Goal: Task Accomplishment & Management: Manage account settings

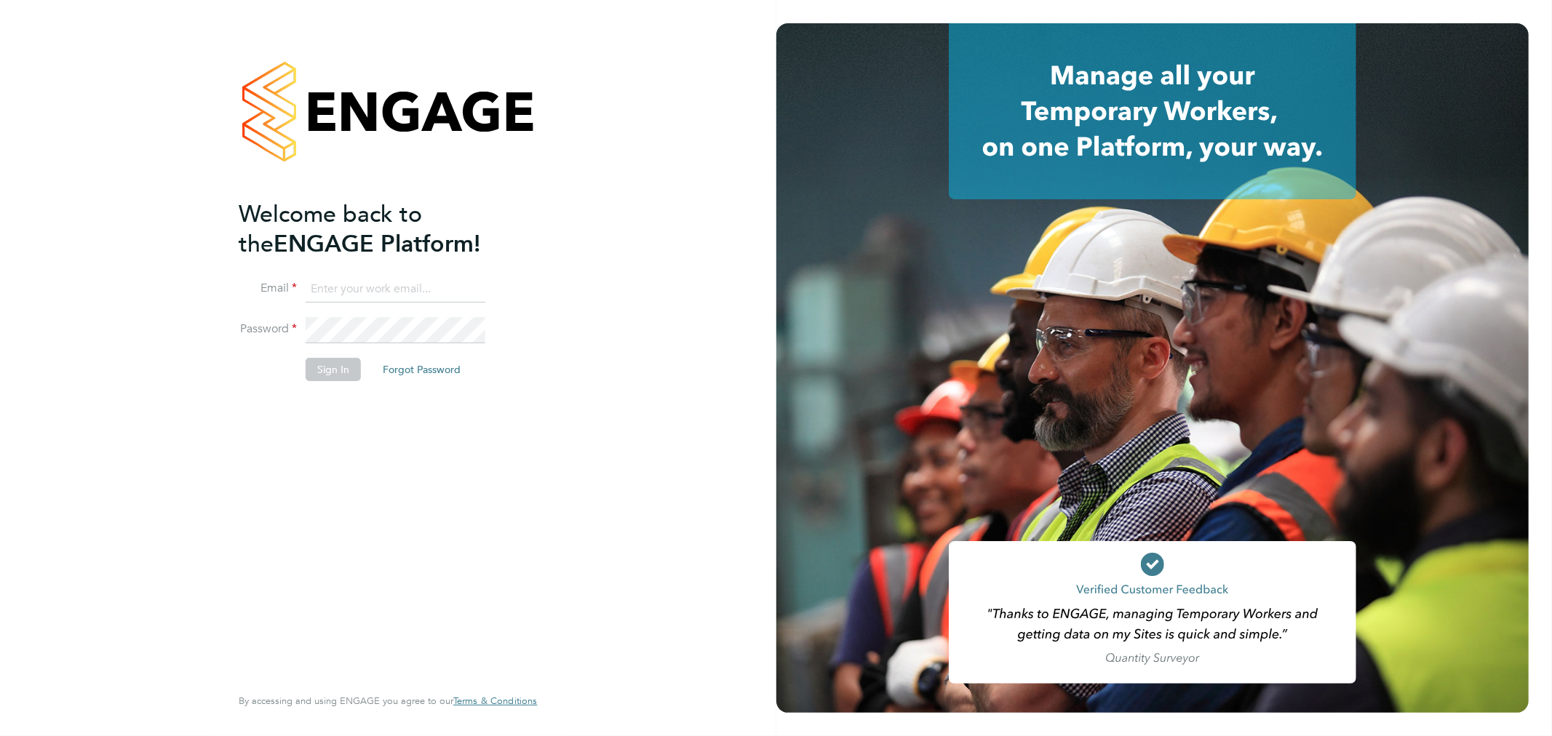
type input "monika.krawczyk@uk.g4s.com"
click at [343, 374] on button "Sign In" at bounding box center [333, 369] width 55 height 23
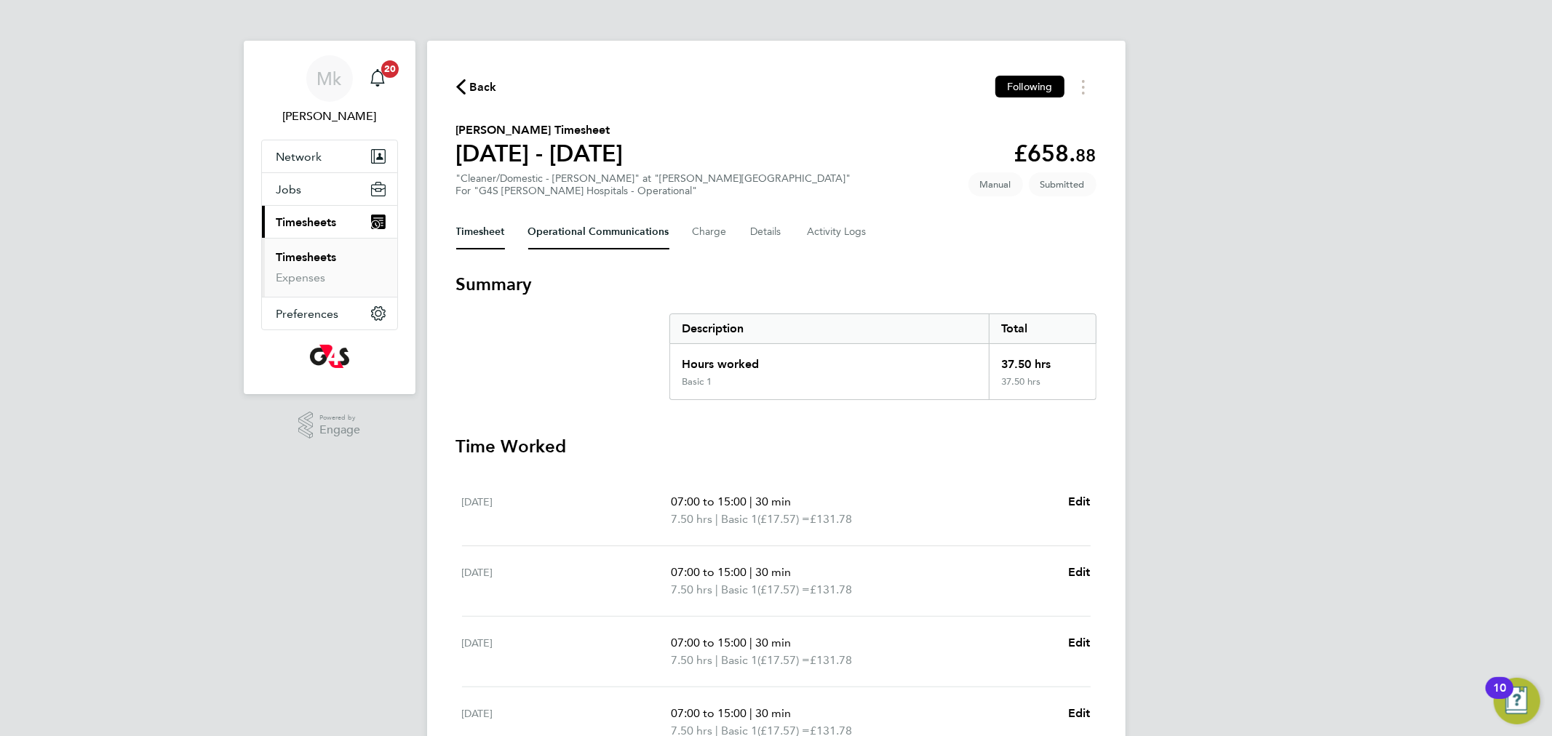
click at [560, 234] on Communications-tab "Operational Communications" at bounding box center [598, 232] width 141 height 35
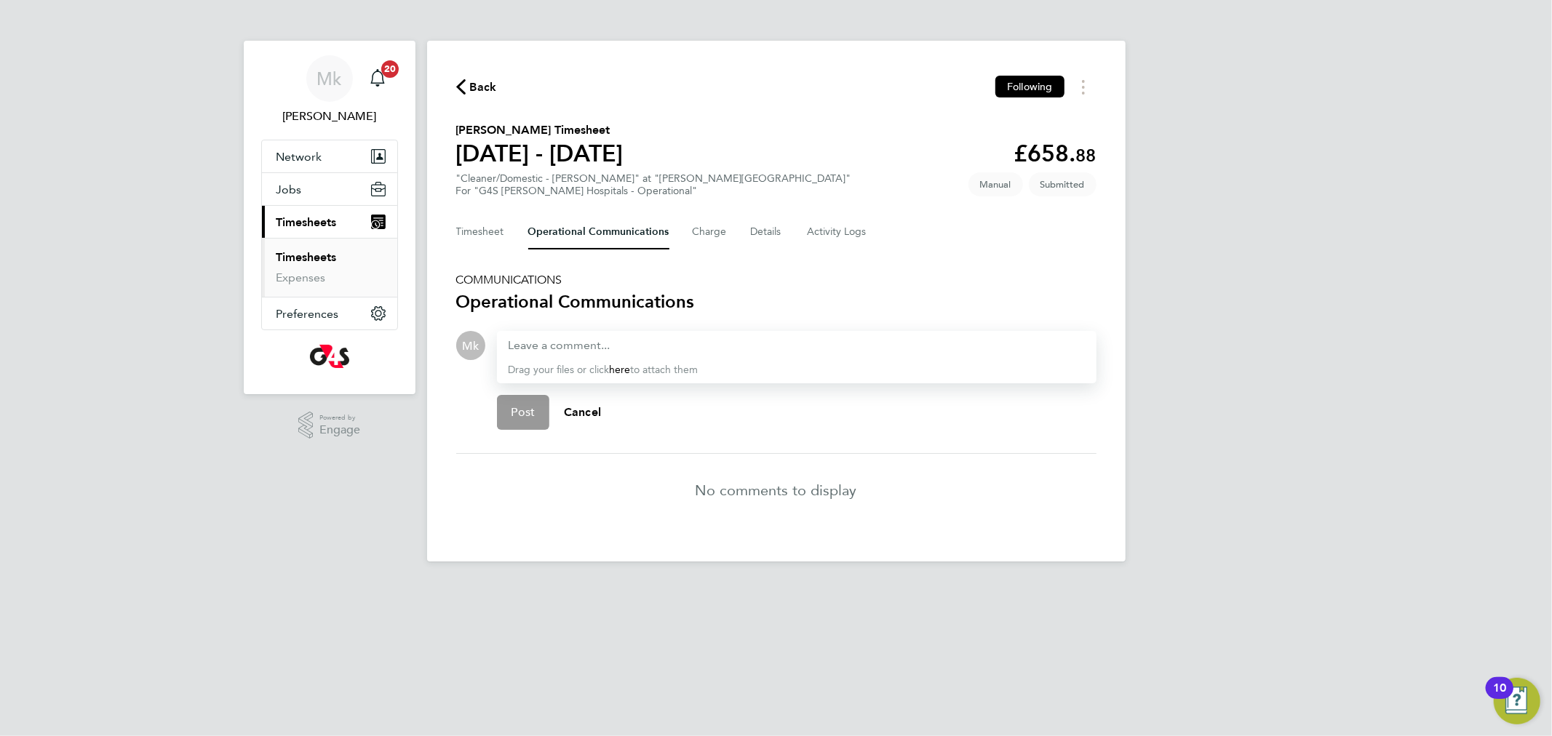
click at [289, 255] on link "Timesheets" at bounding box center [307, 257] width 60 height 14
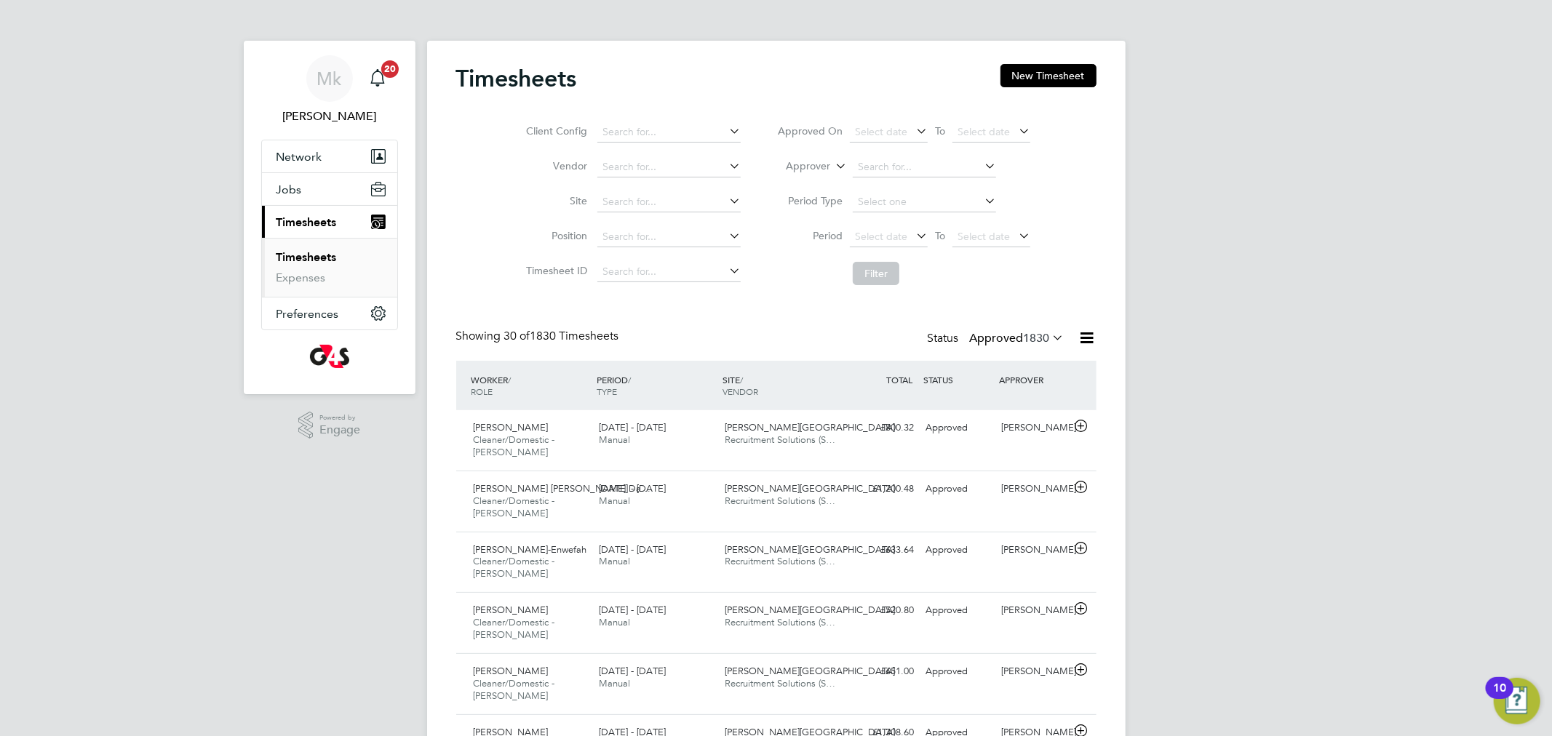
click at [311, 262] on link "Timesheets" at bounding box center [307, 257] width 60 height 14
click at [978, 333] on label "Approved 1830" at bounding box center [1017, 338] width 95 height 15
click at [1007, 400] on li "Submitted" at bounding box center [997, 406] width 67 height 20
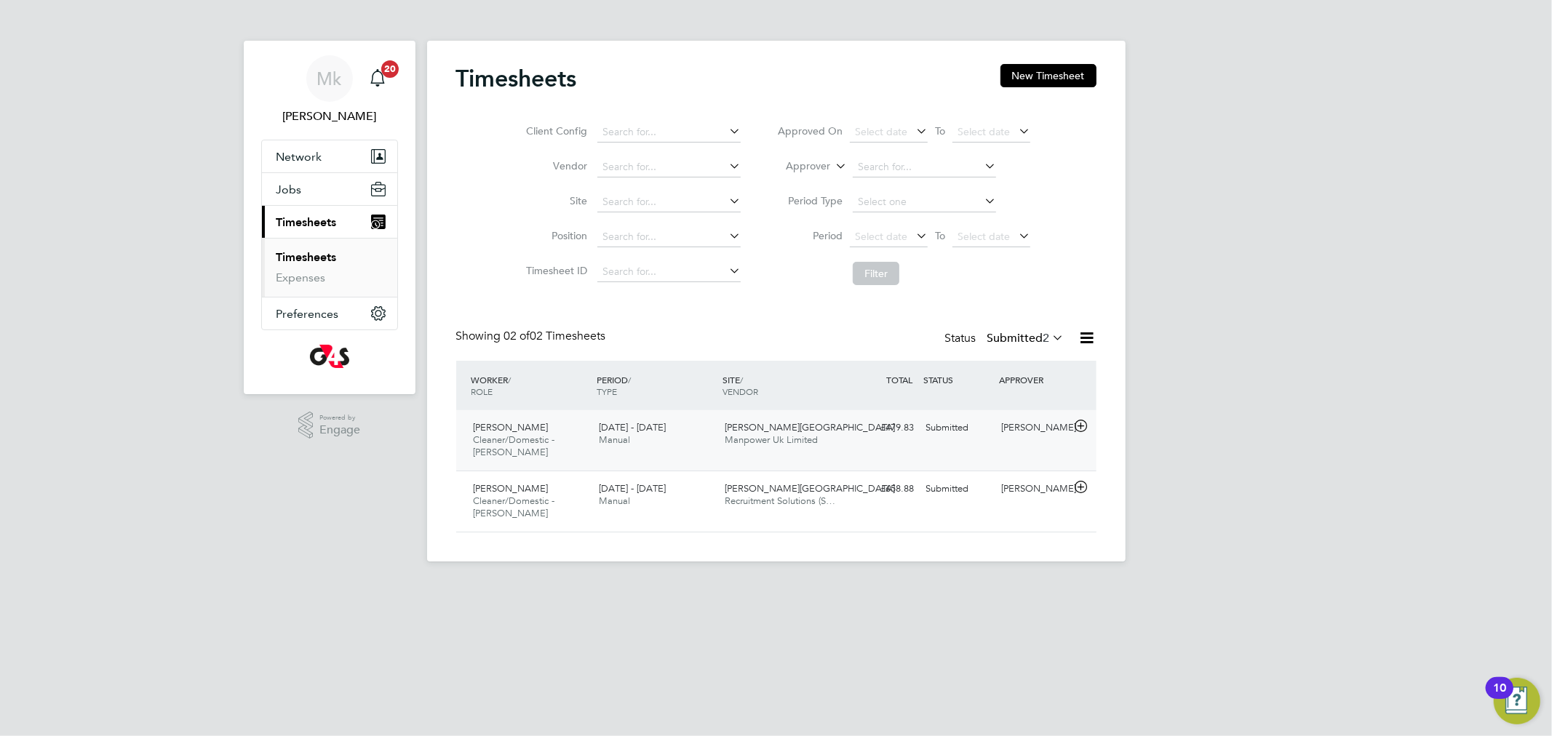
click at [501, 433] on span "[PERSON_NAME]" at bounding box center [511, 427] width 75 height 12
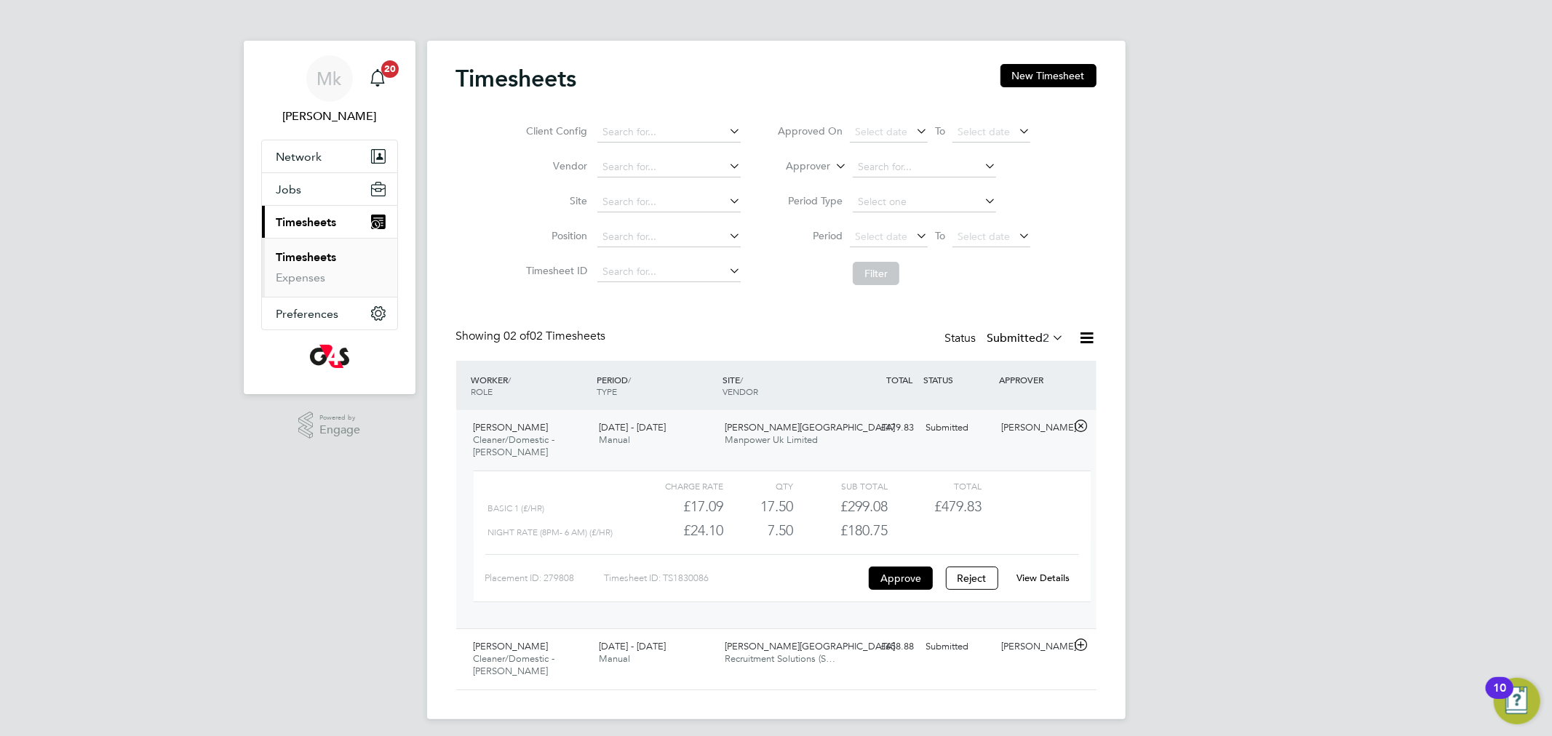
click at [1064, 580] on link "View Details" at bounding box center [1043, 578] width 53 height 12
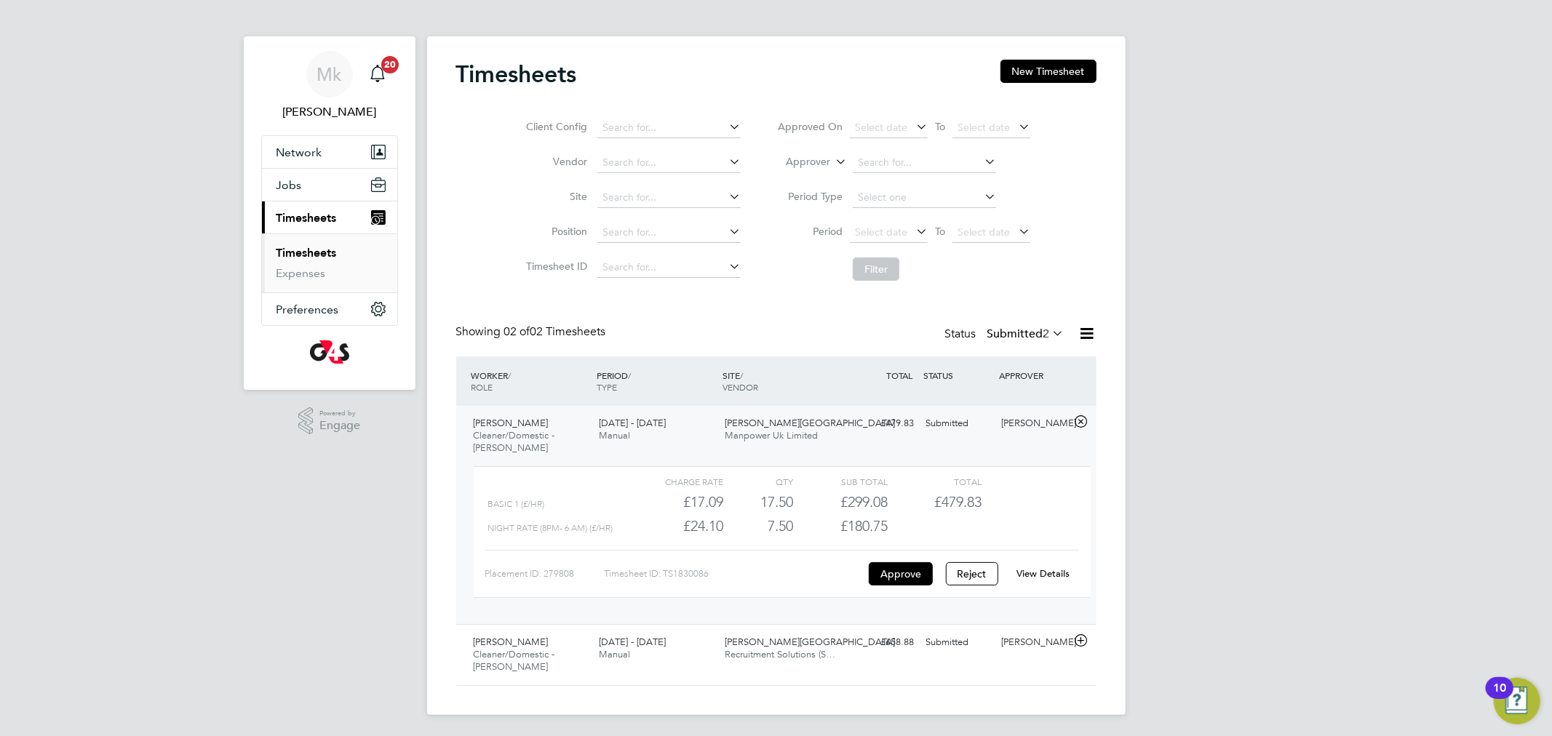
scroll to position [7, 0]
click at [750, 655] on span "Recruitment Solutions (S…" at bounding box center [780, 652] width 111 height 12
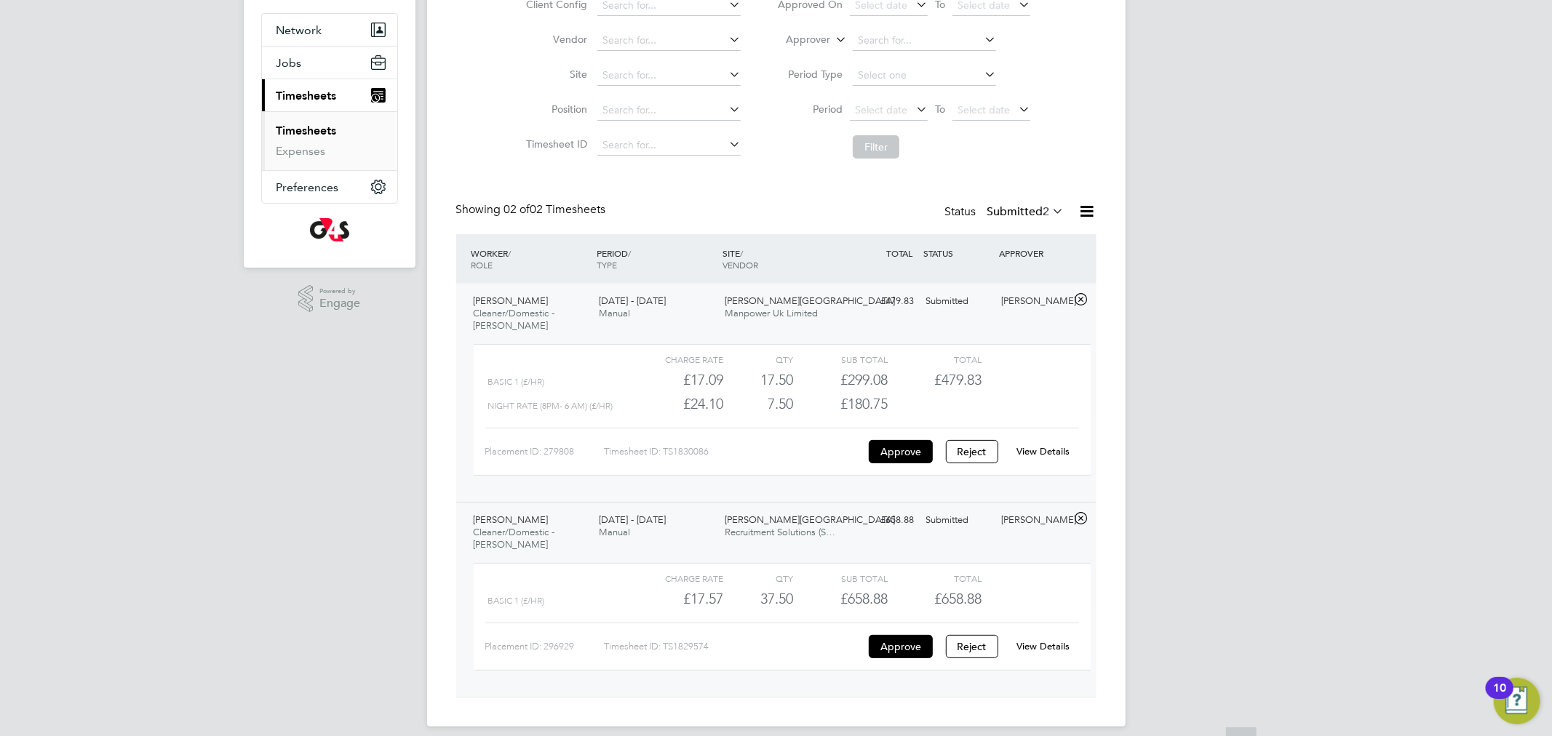
scroll to position [142, 0]
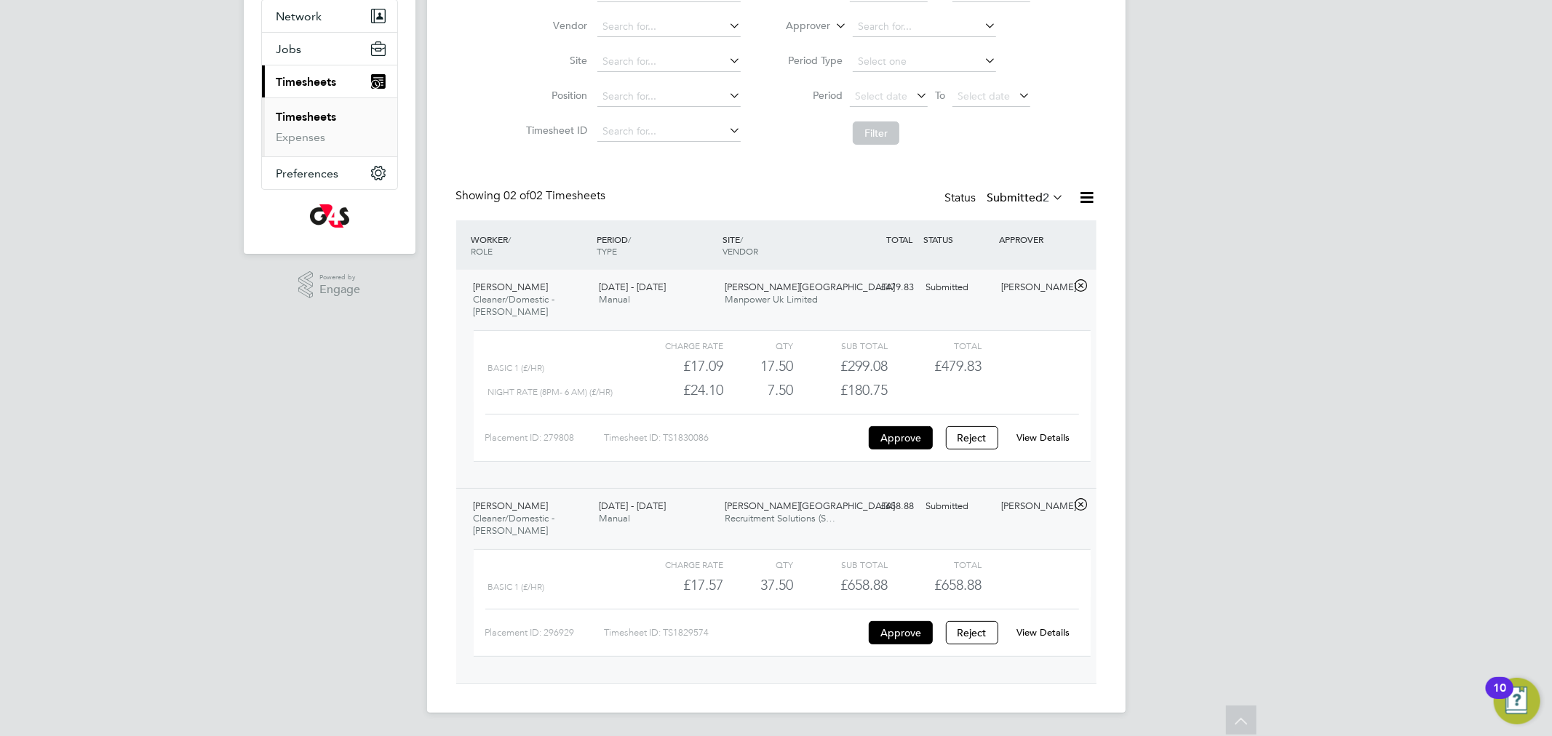
click at [1060, 621] on div "View Details" at bounding box center [1043, 632] width 71 height 23
click at [1060, 624] on div "View Details" at bounding box center [1043, 632] width 71 height 23
click at [1062, 628] on link "View Details" at bounding box center [1043, 633] width 53 height 12
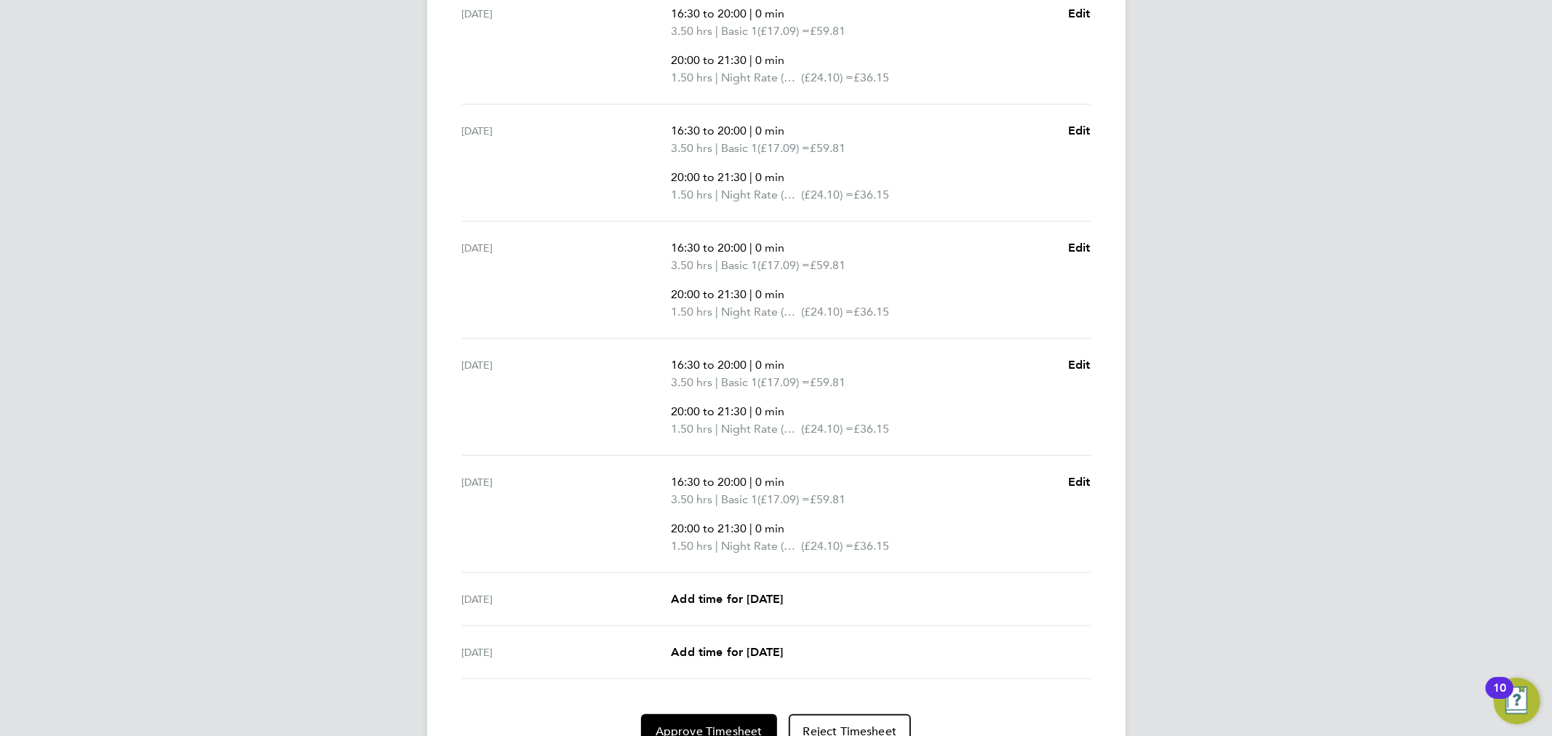
scroll to position [571, 0]
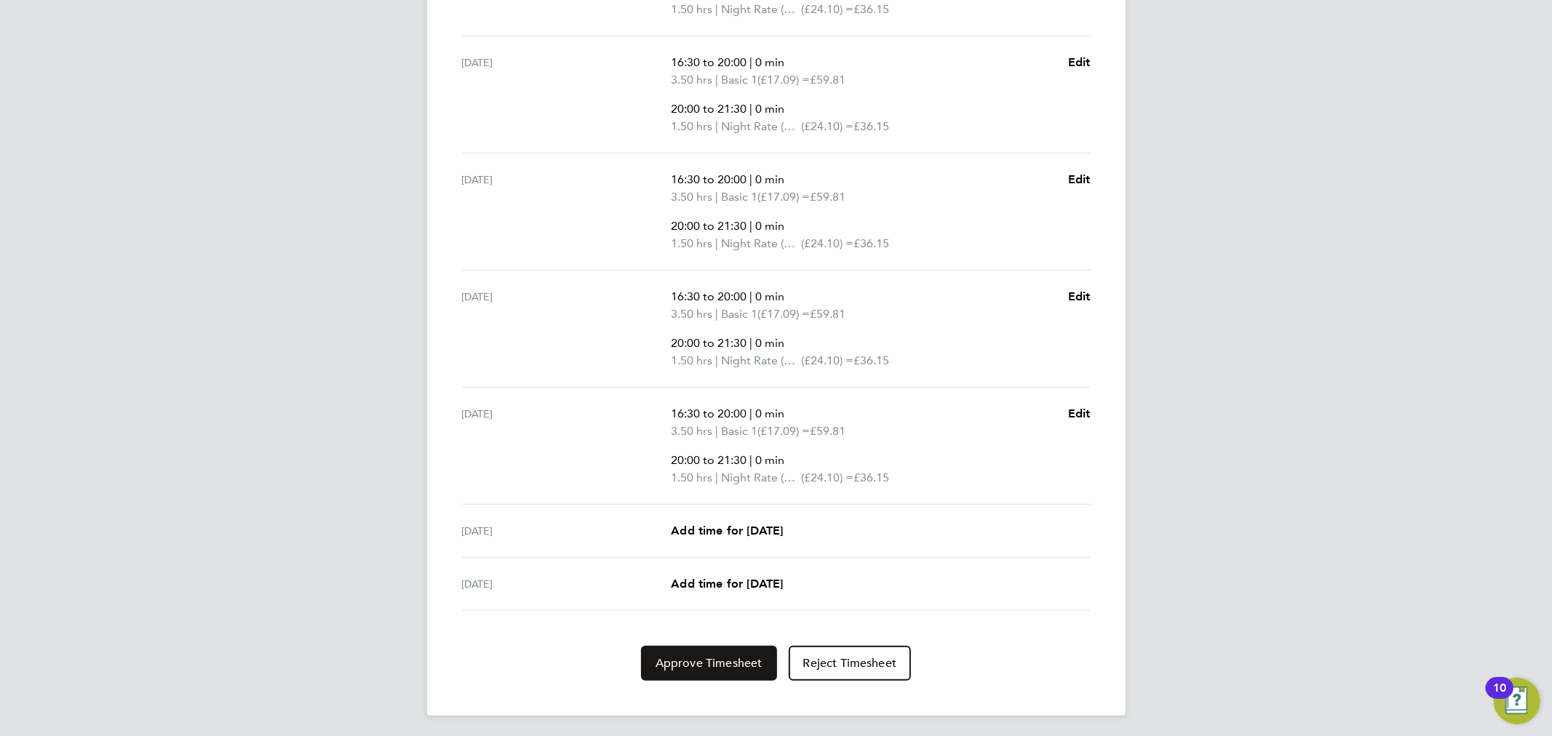
click at [674, 664] on span "Approve Timesheet" at bounding box center [709, 663] width 107 height 15
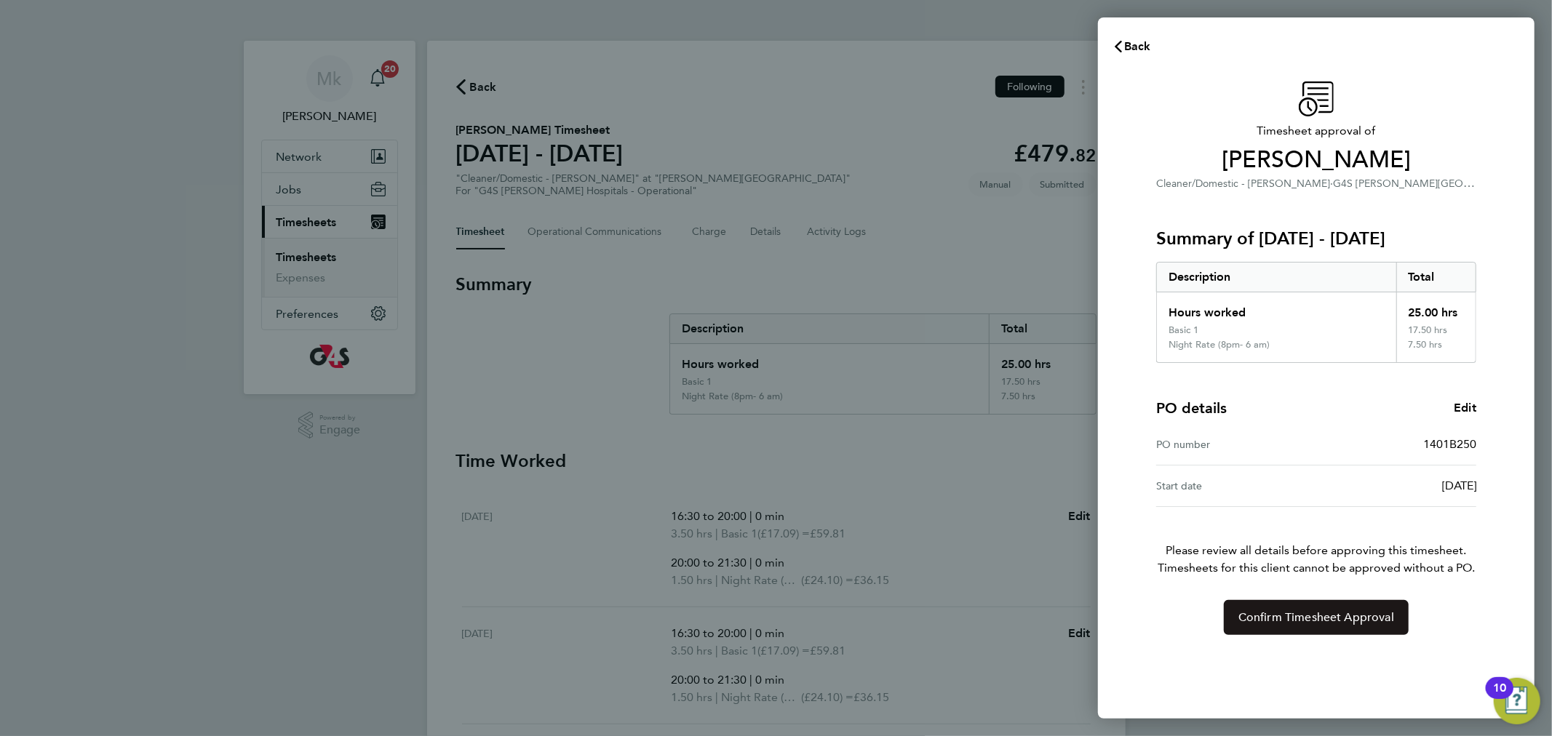
click at [1397, 623] on button "Confirm Timesheet Approval" at bounding box center [1316, 617] width 185 height 35
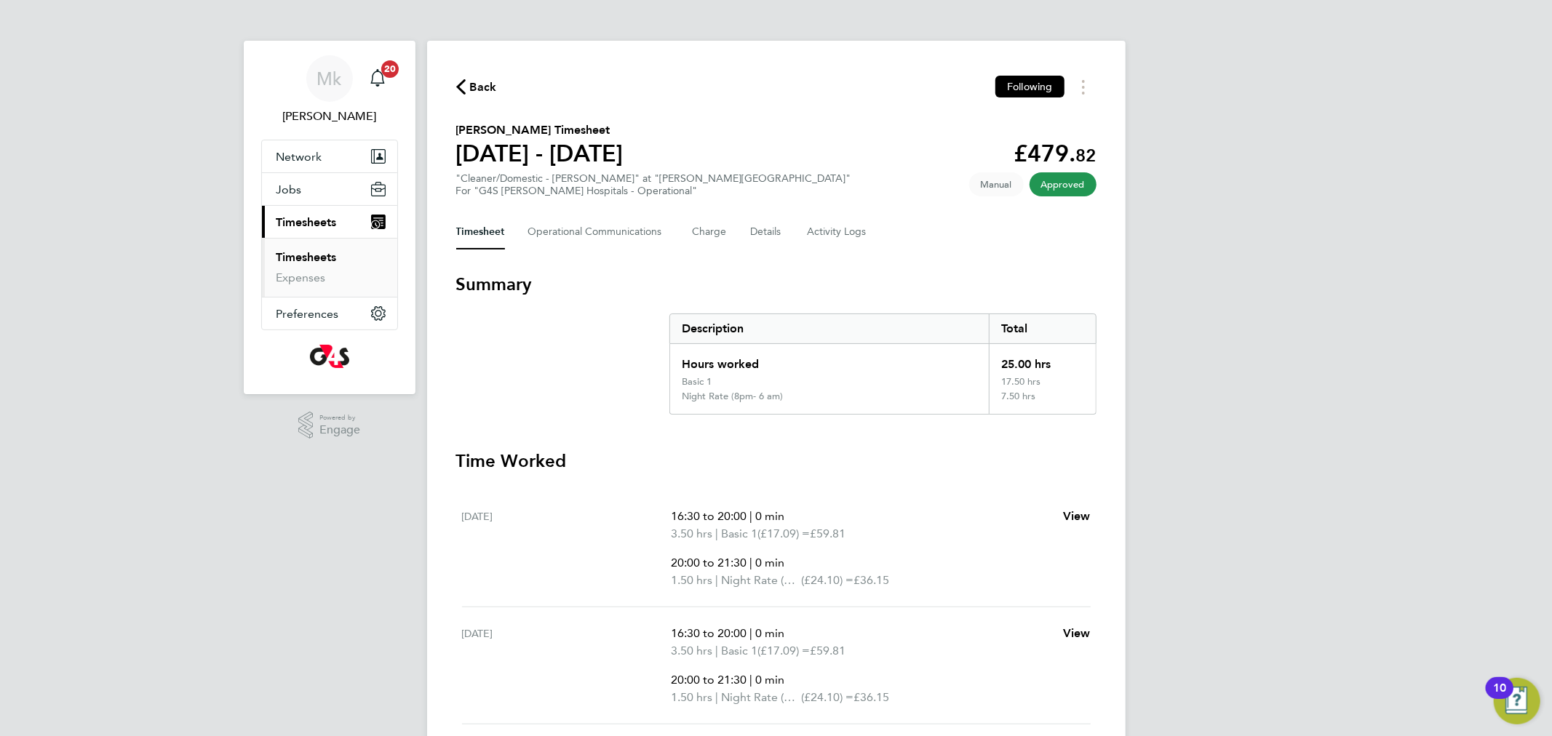
click at [326, 254] on link "Timesheets" at bounding box center [307, 257] width 60 height 14
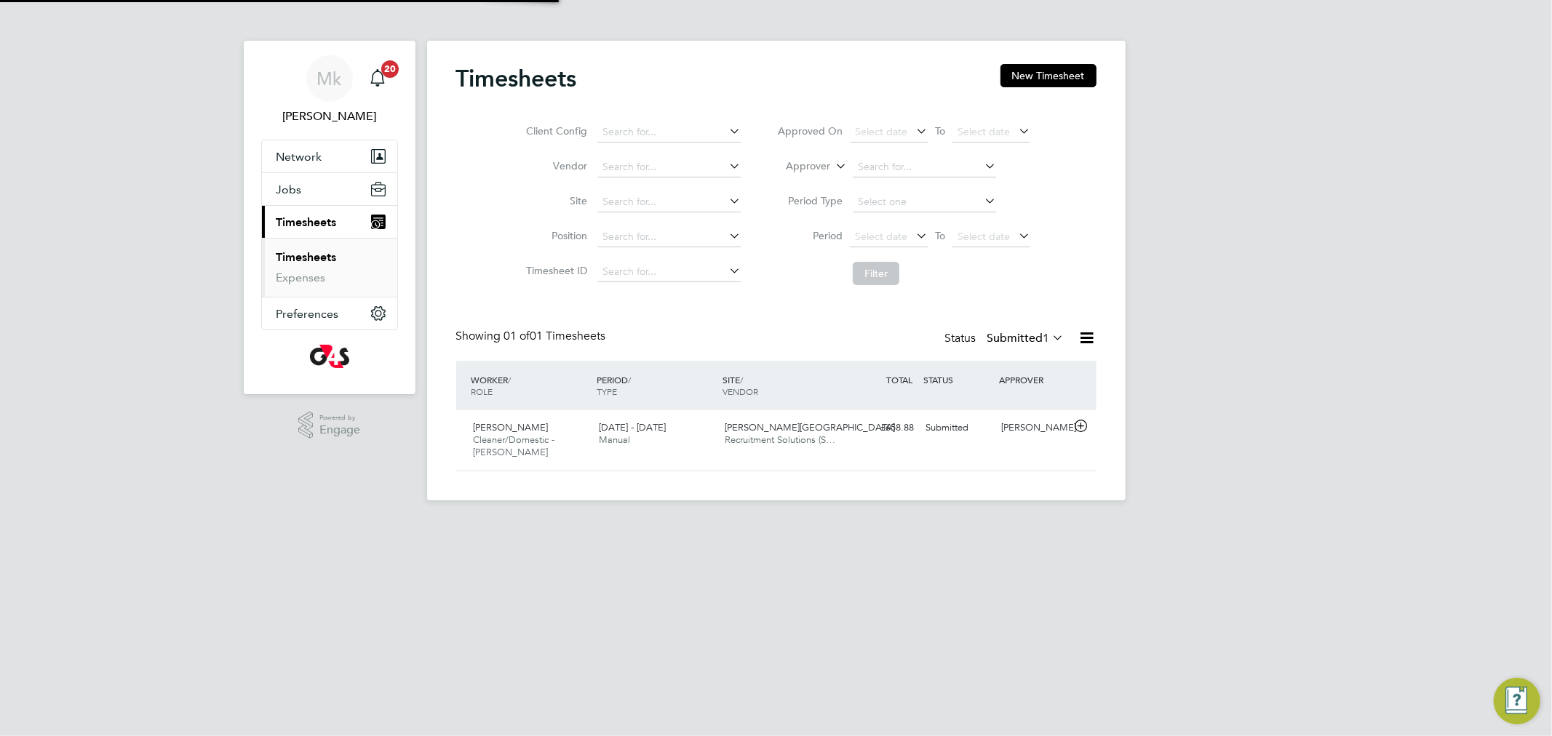
scroll to position [36, 127]
click at [1005, 343] on label "Submitted 1" at bounding box center [1026, 338] width 77 height 15
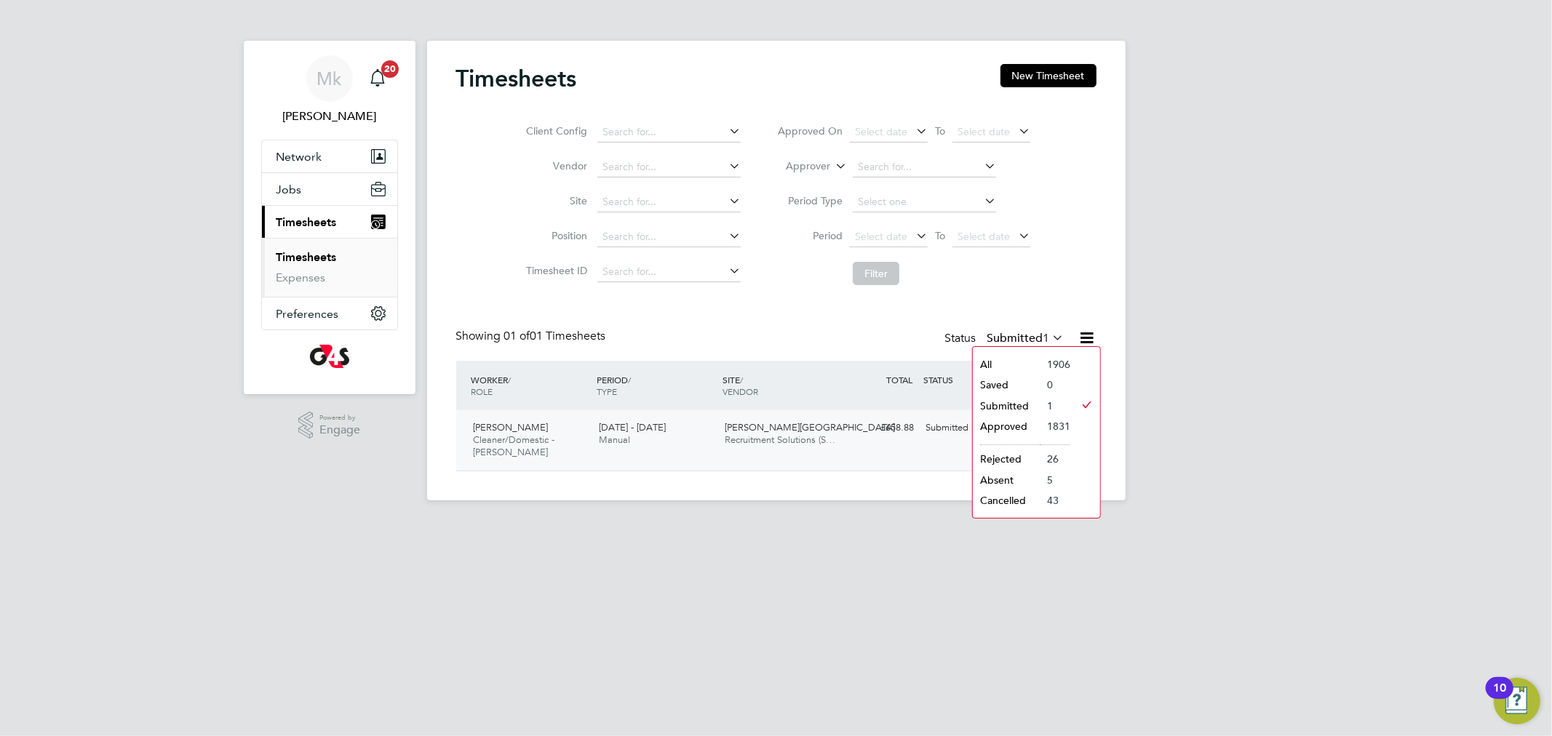
click at [523, 433] on div "Latifah Ali Cleaner/Domestic - Churchill 22 - 28 Sep 2025" at bounding box center [531, 440] width 126 height 49
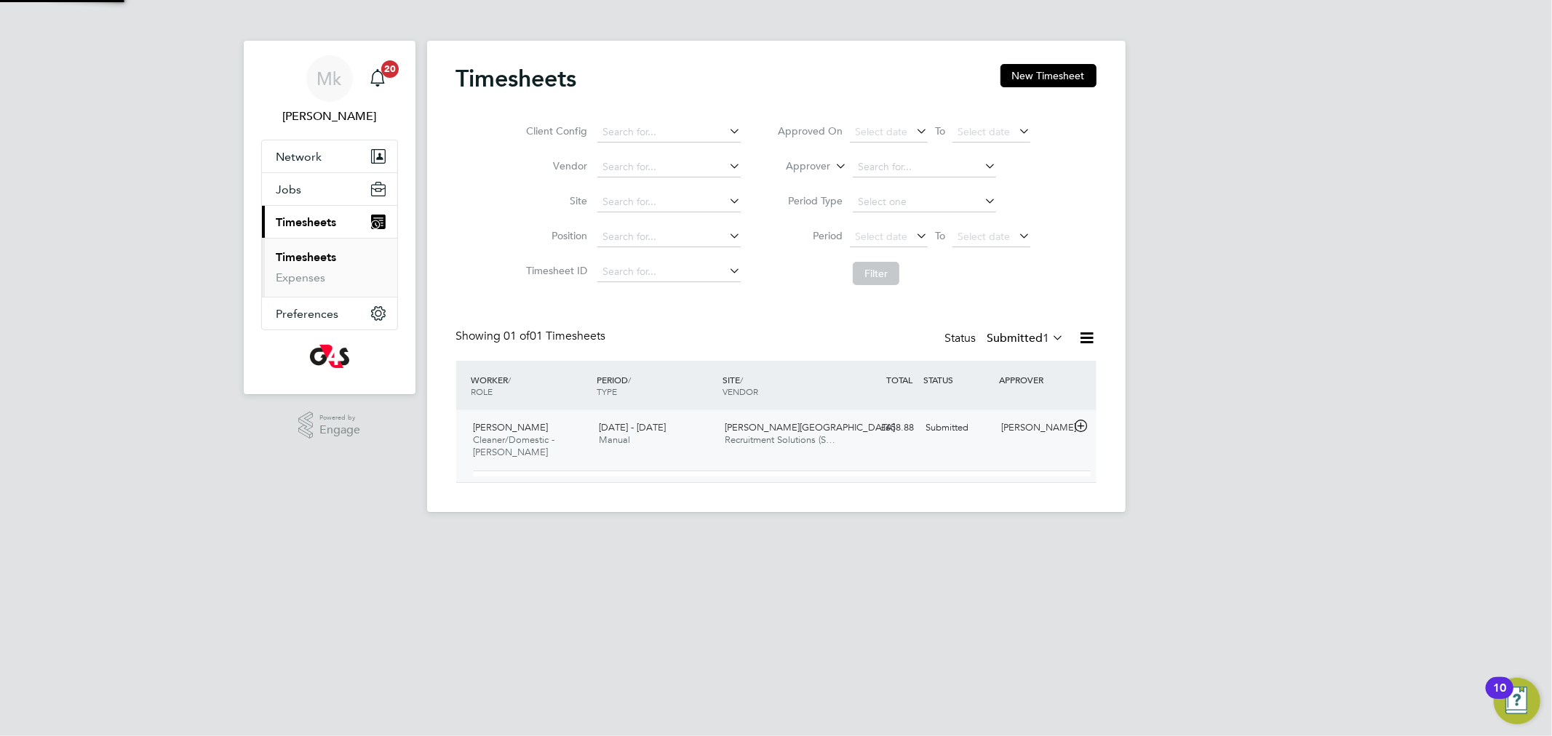
scroll to position [24, 142]
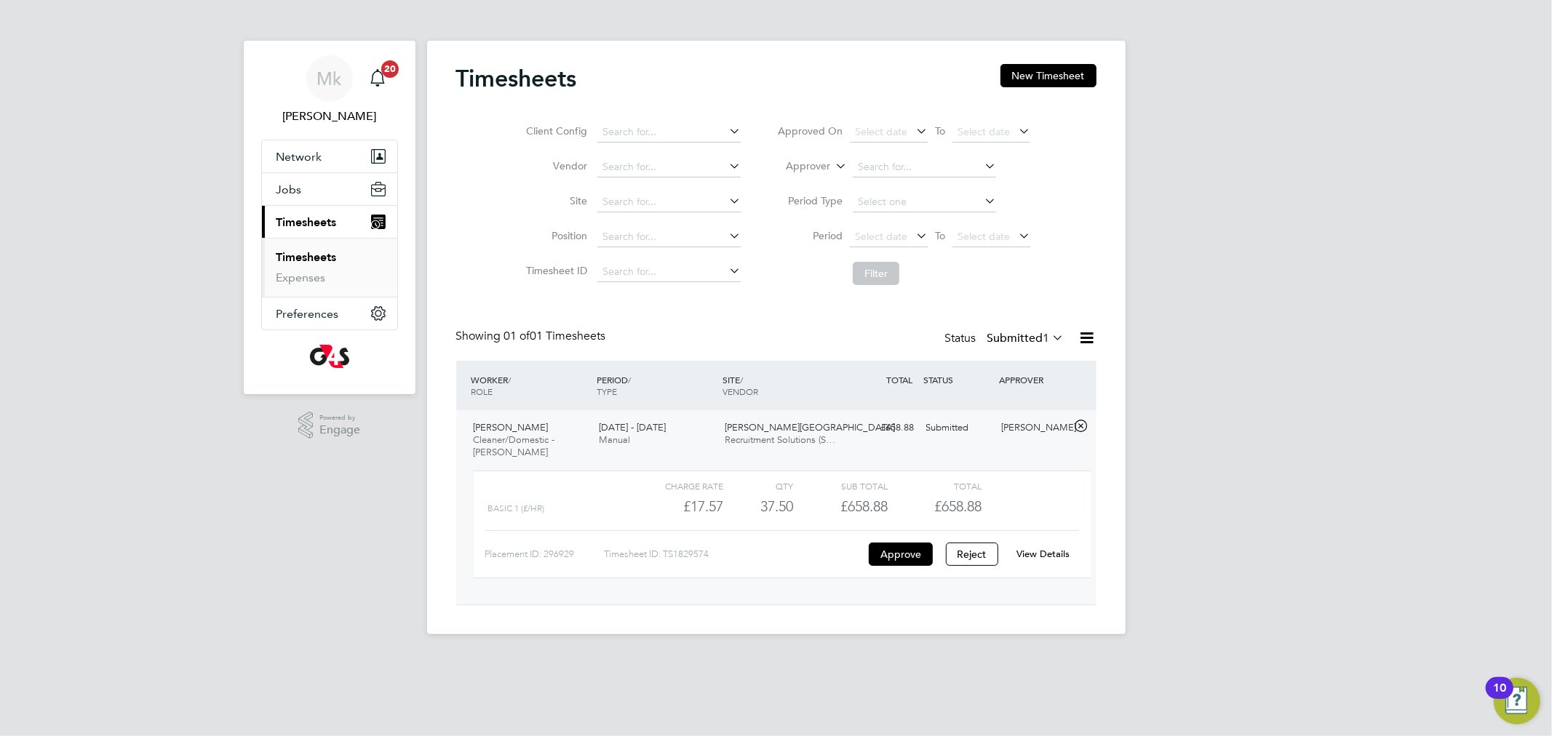
click at [1049, 546] on div "View Details" at bounding box center [1043, 554] width 71 height 23
click at [1054, 549] on link "View Details" at bounding box center [1043, 554] width 53 height 12
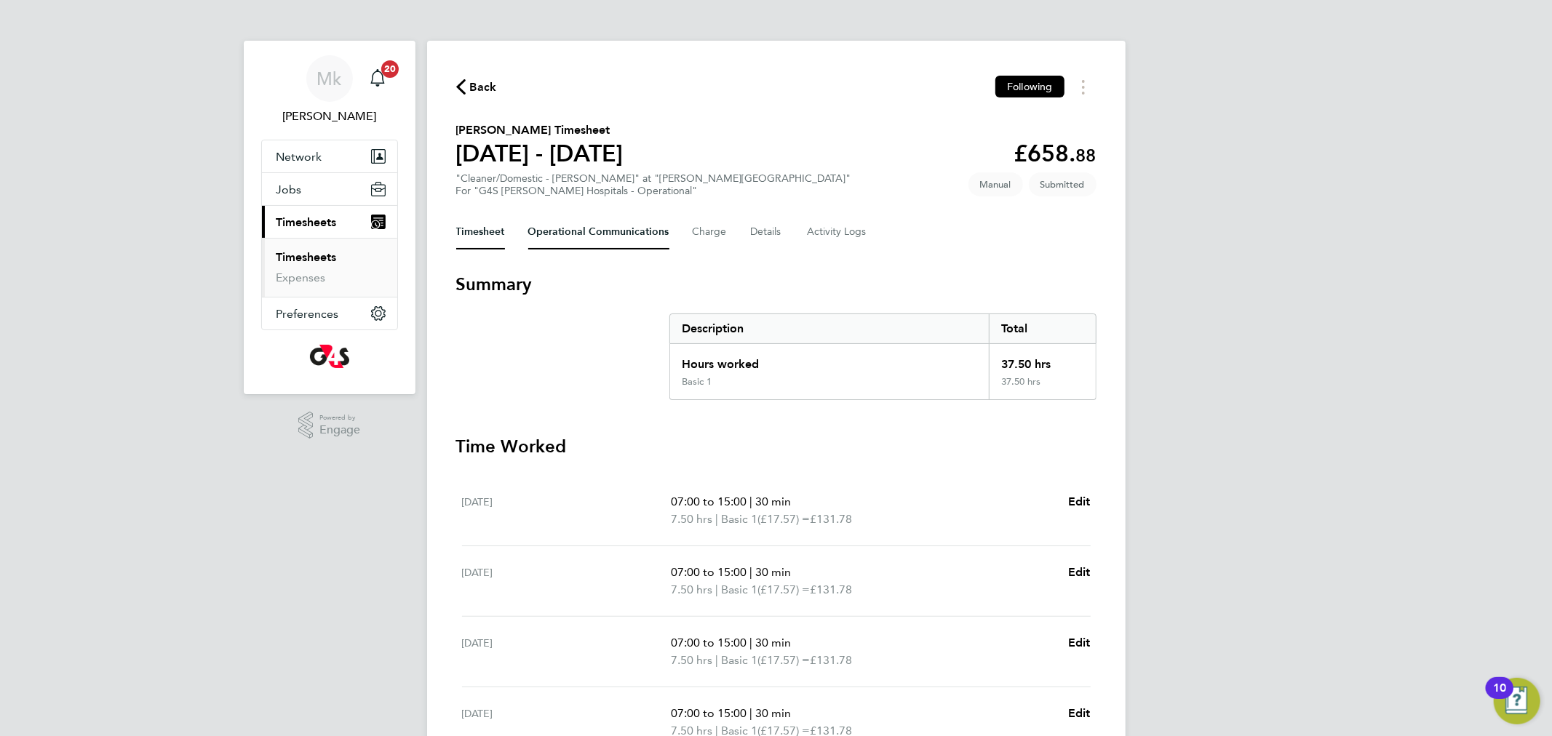
click at [632, 231] on Communications-tab "Operational Communications" at bounding box center [598, 232] width 141 height 35
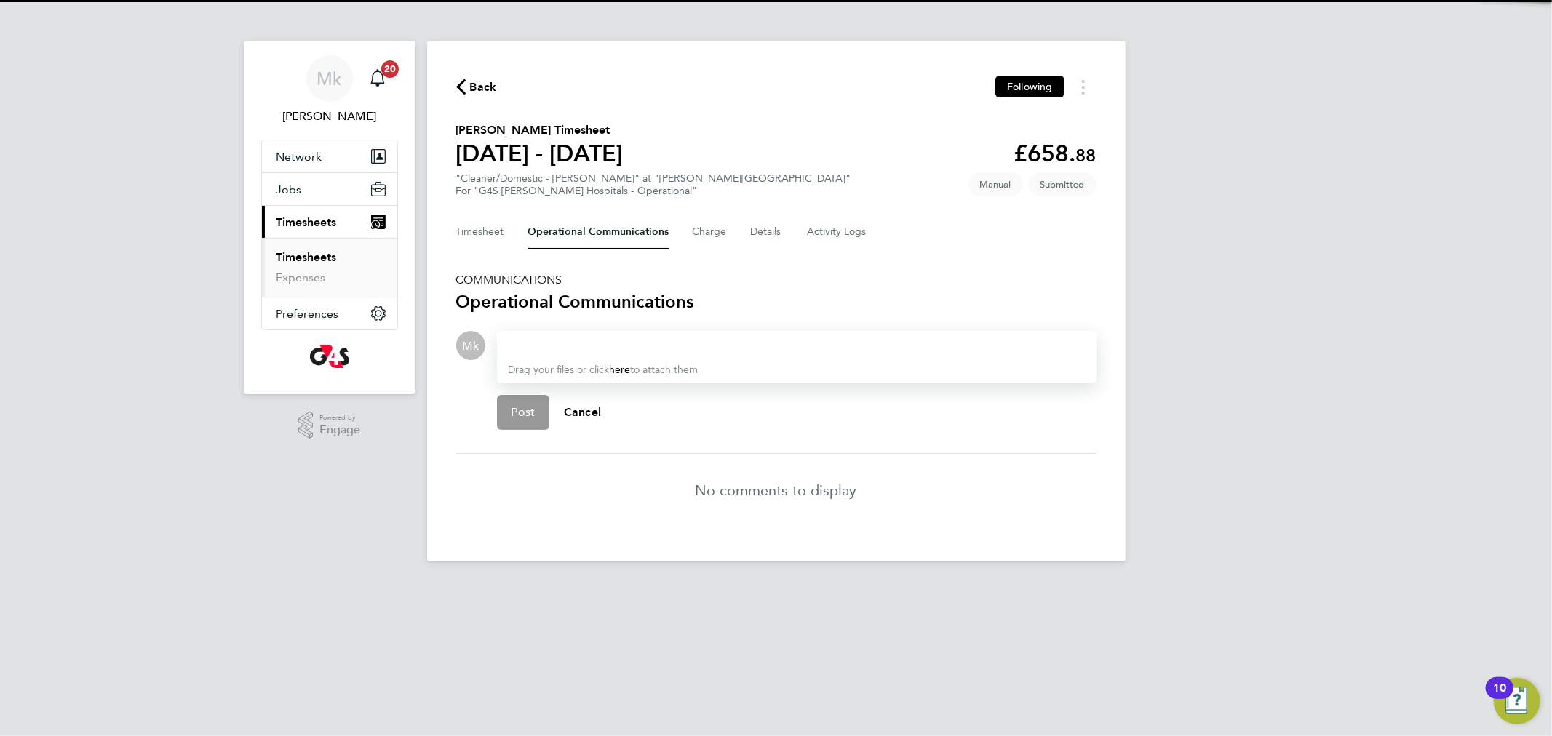
click at [588, 349] on div at bounding box center [797, 345] width 576 height 17
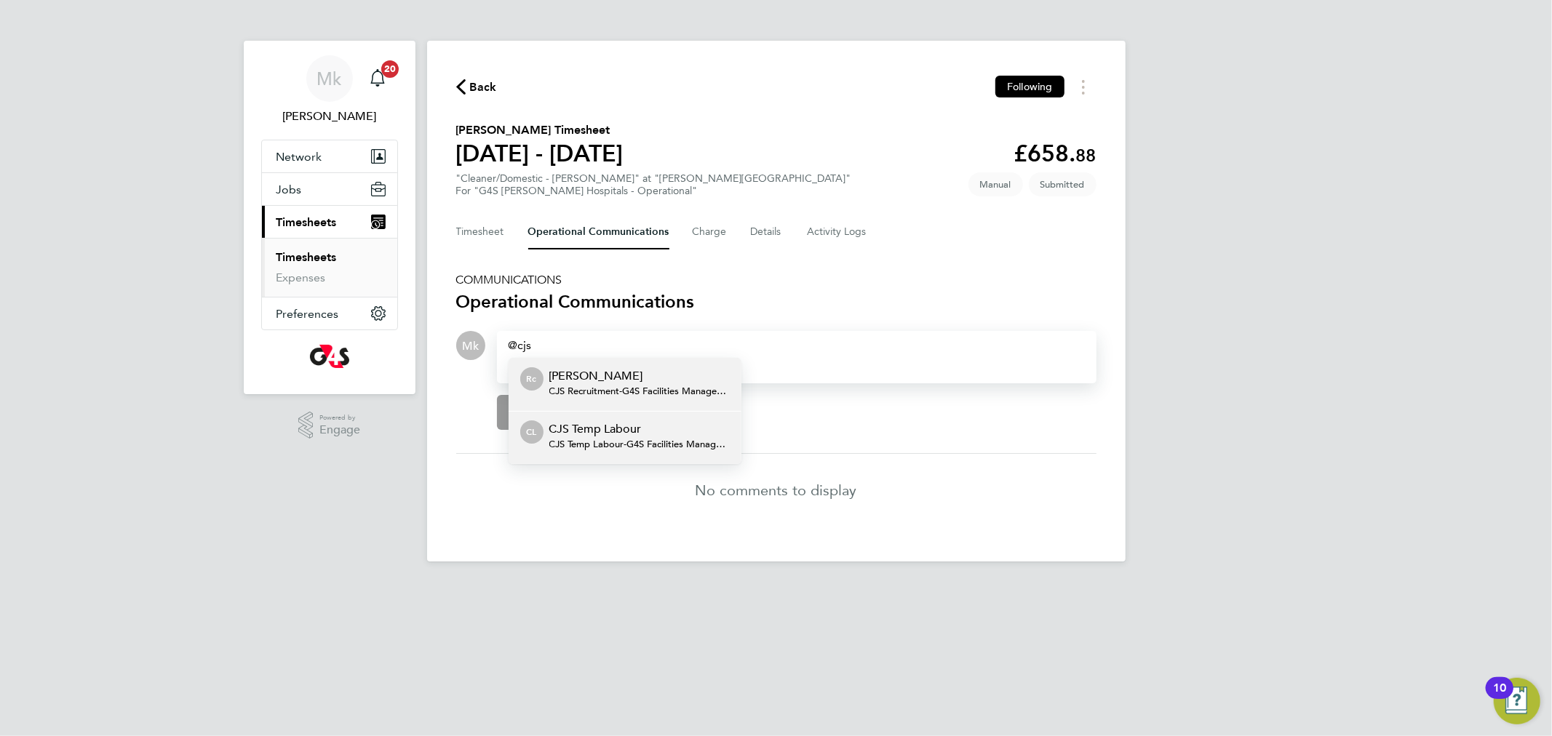
click at [638, 429] on p "CJS Temp Labour" at bounding box center [639, 429] width 180 height 17
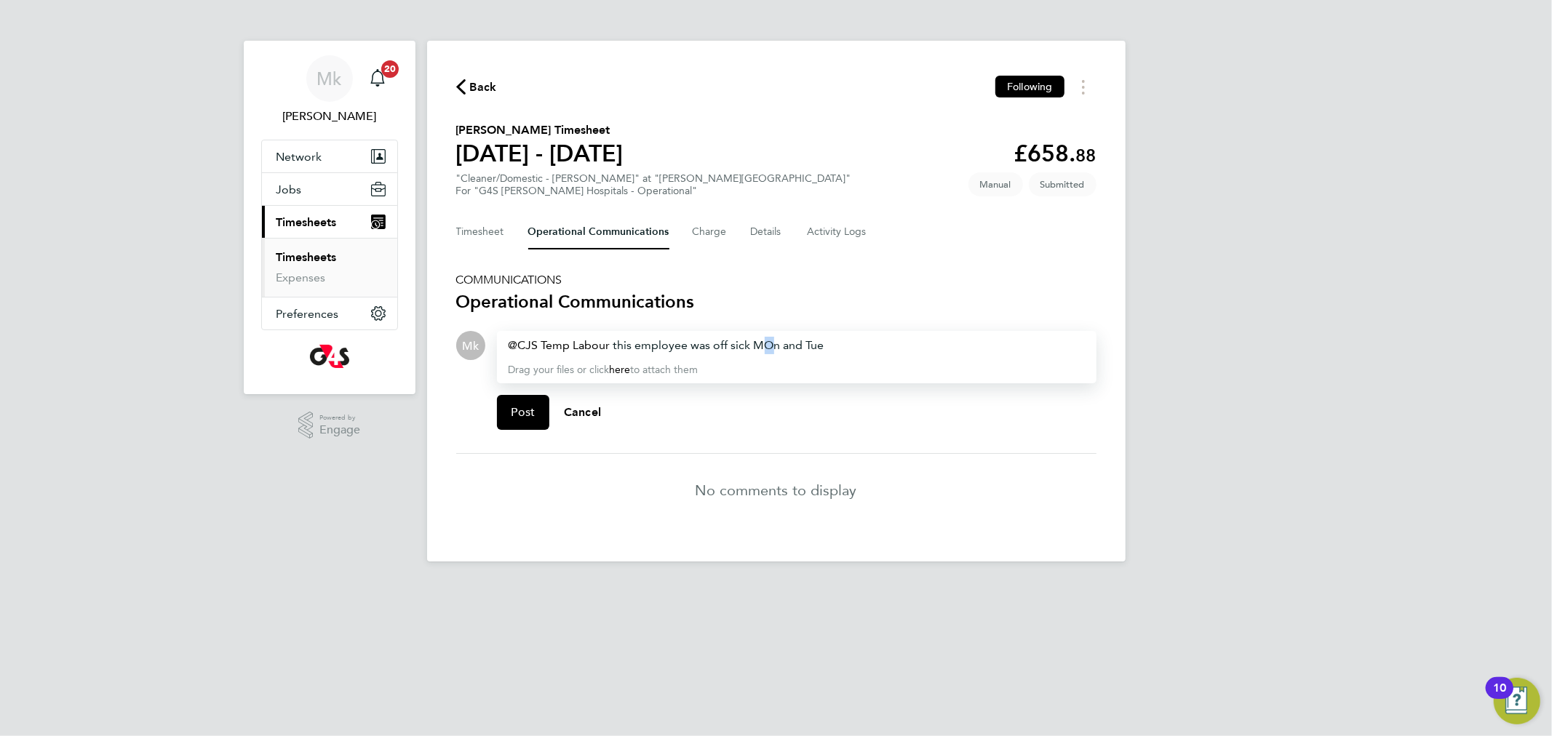
click at [768, 343] on div "CJS Temp Labour ​ this employee was off sick MOn and Tue" at bounding box center [797, 345] width 576 height 17
click at [857, 343] on div "CJS Temp Labour ​ this employee was off sick Mon and Tue" at bounding box center [797, 345] width 576 height 17
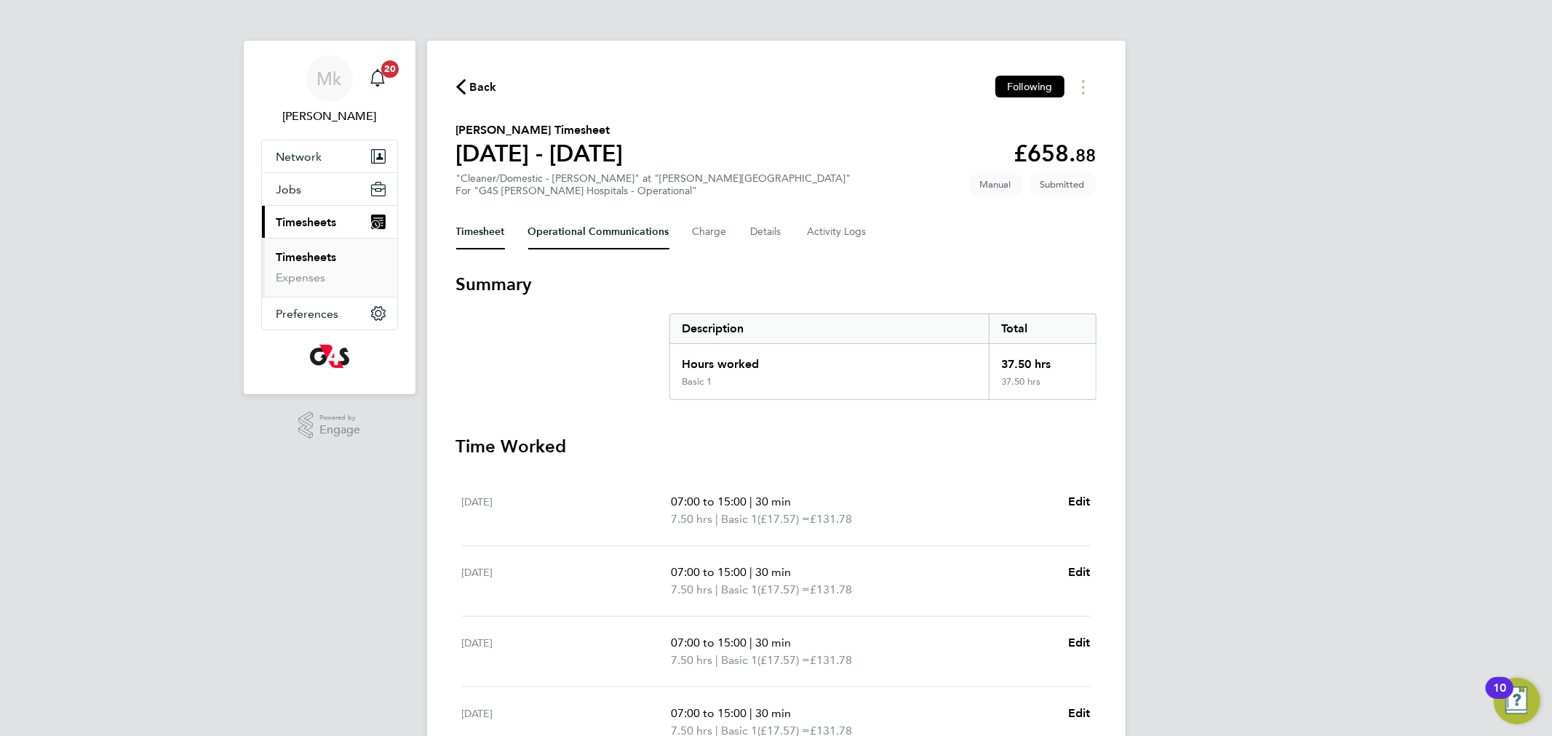
click at [563, 224] on Communications-tab "Operational Communications" at bounding box center [598, 232] width 141 height 35
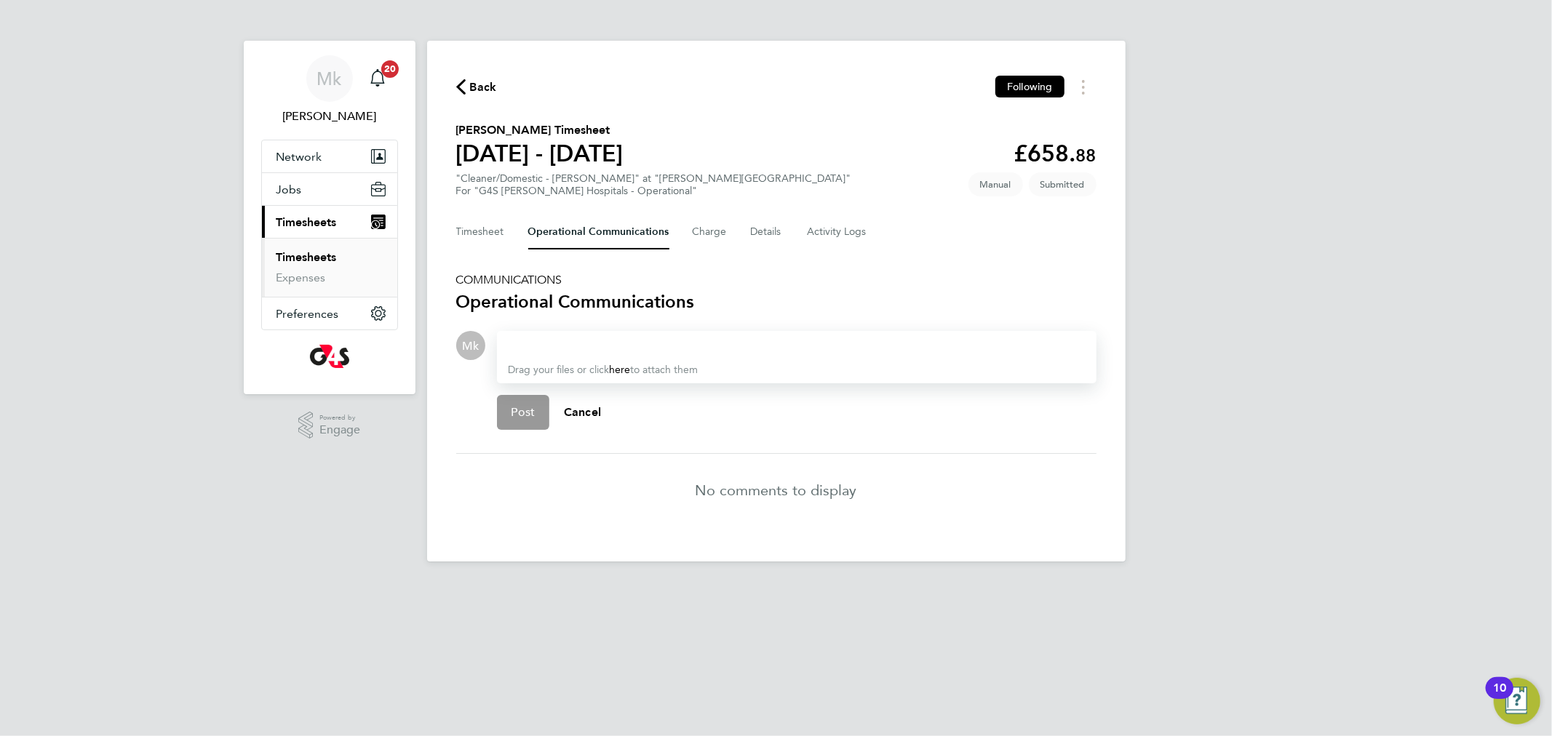
drag, startPoint x: 597, startPoint y: 330, endPoint x: 599, endPoint y: 343, distance: 13.3
click at [597, 332] on div "Drag your files or click here to attach them" at bounding box center [797, 357] width 600 height 52
click at [600, 344] on div at bounding box center [797, 345] width 576 height 17
click at [597, 341] on div at bounding box center [797, 345] width 576 height 17
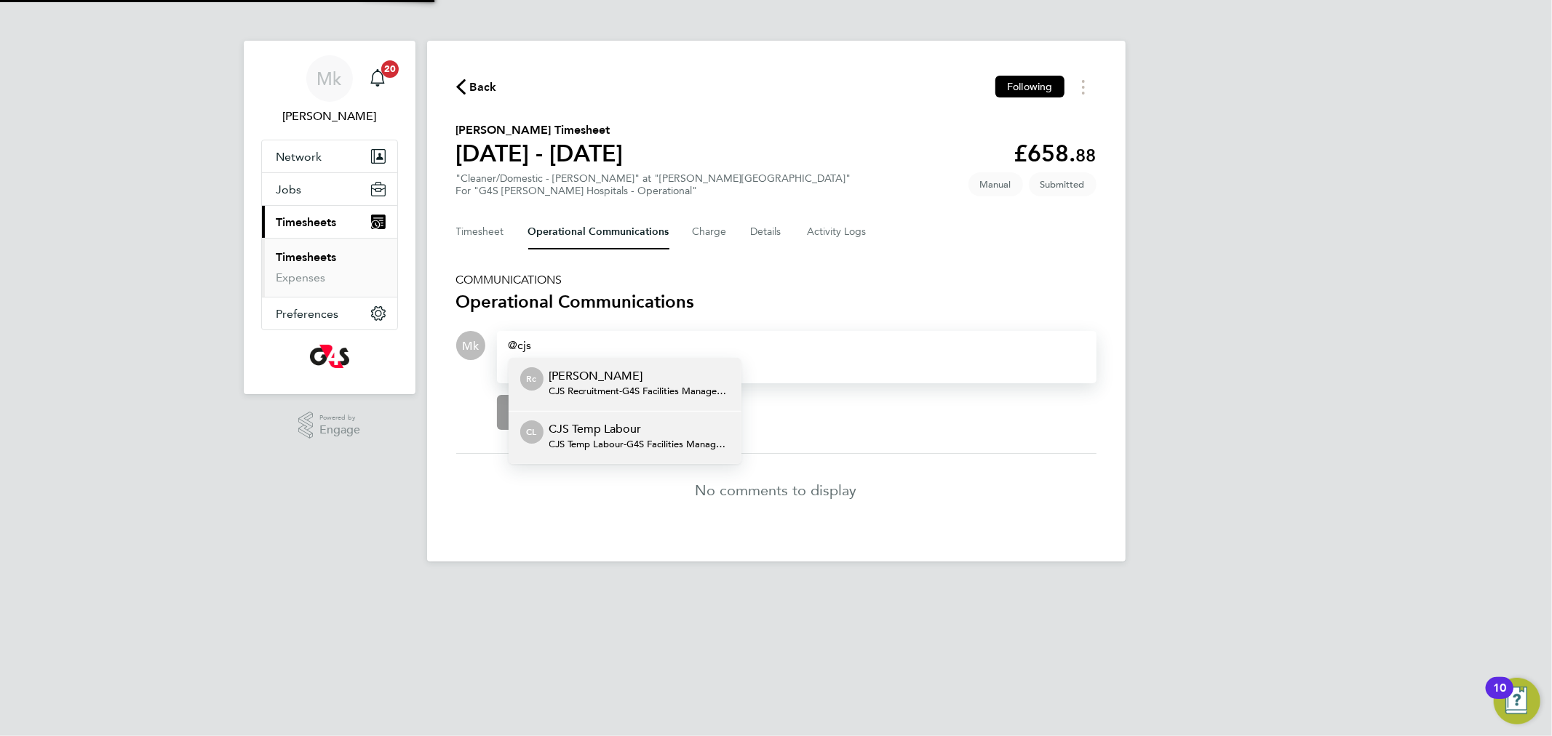
click at [648, 453] on div "CJS Temp Labour CJS Temp Labour - G4S Facilities Management (Uk) Limited" at bounding box center [639, 438] width 180 height 35
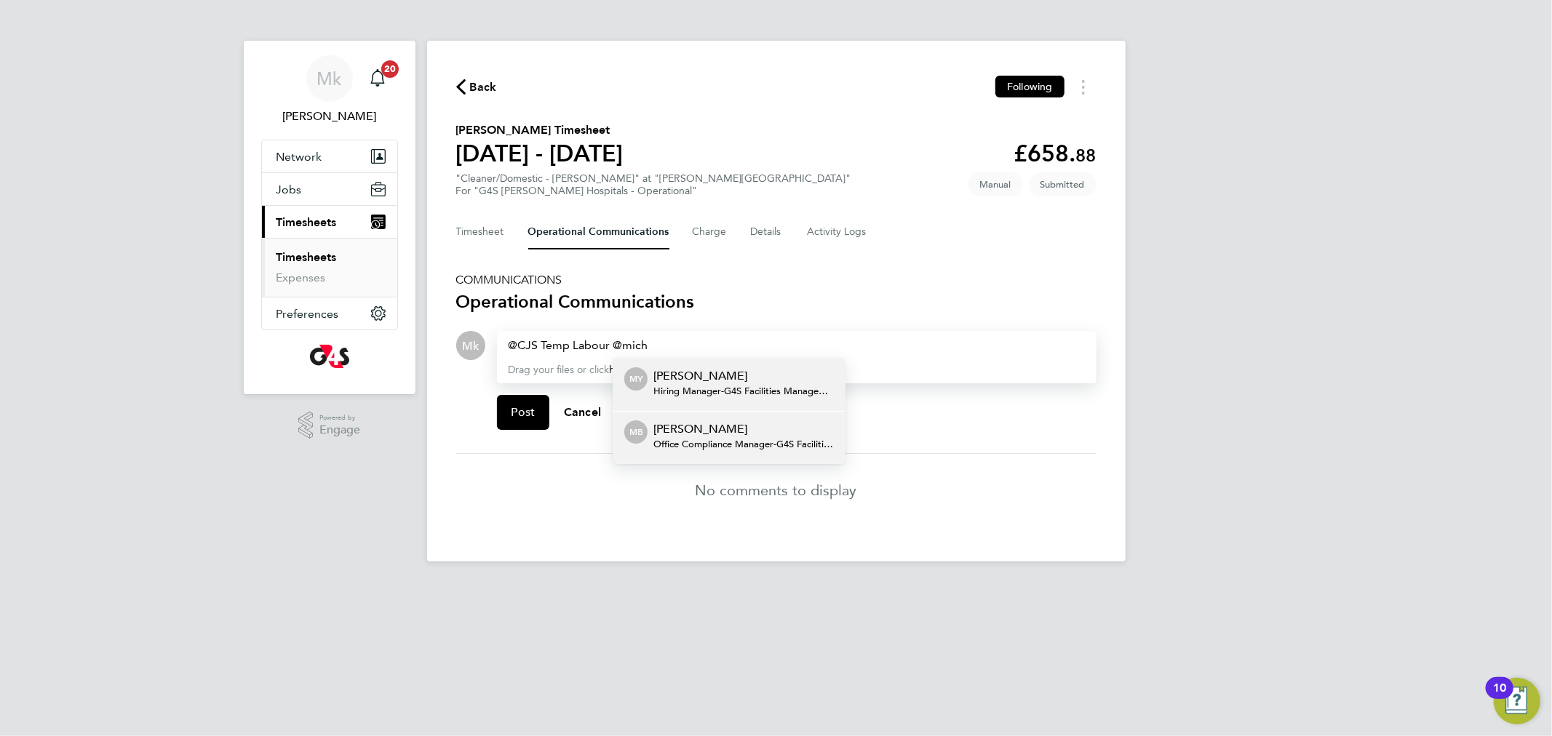
click at [742, 433] on p "[PERSON_NAME]" at bounding box center [743, 429] width 180 height 17
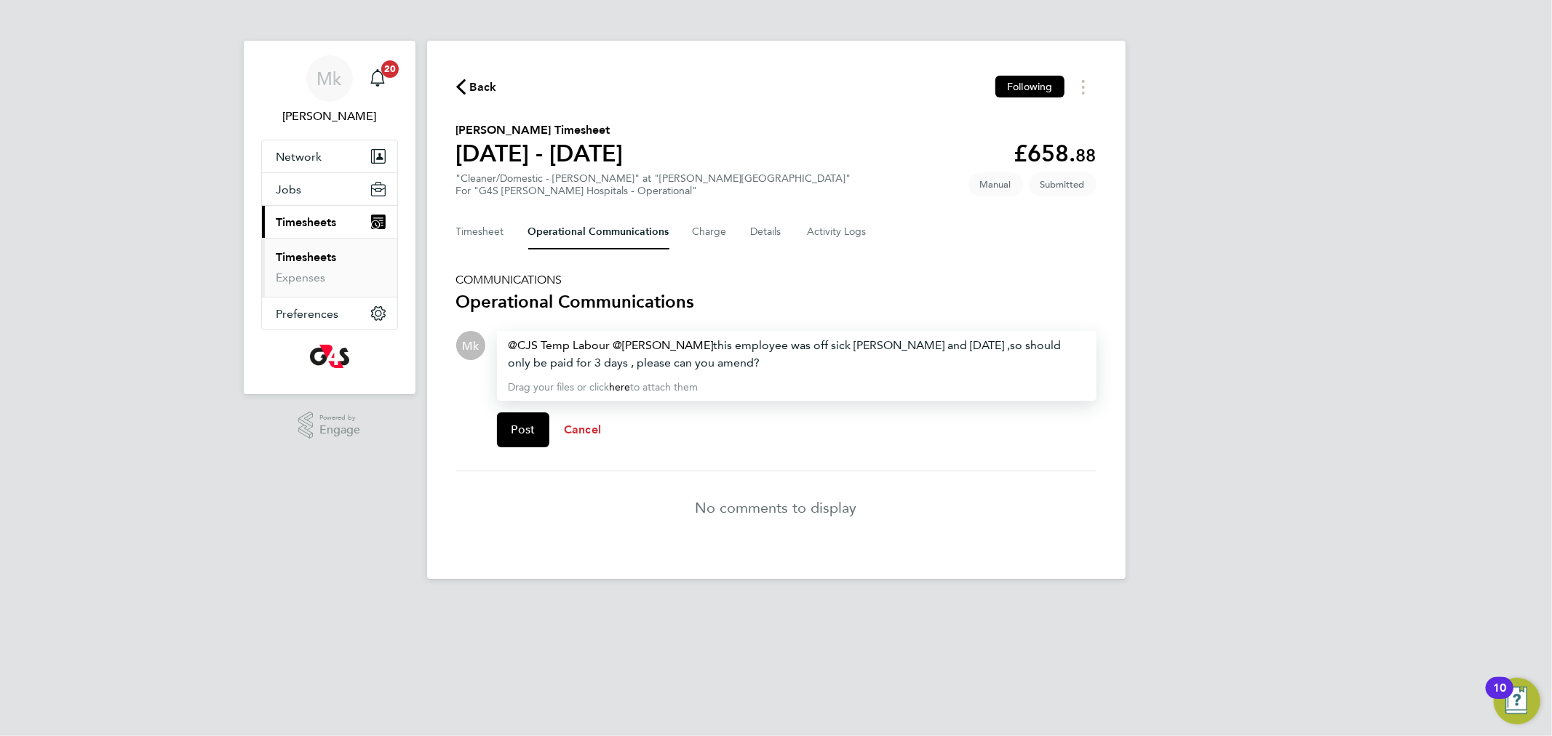
click at [550, 436] on button "Cancel" at bounding box center [582, 430] width 66 height 35
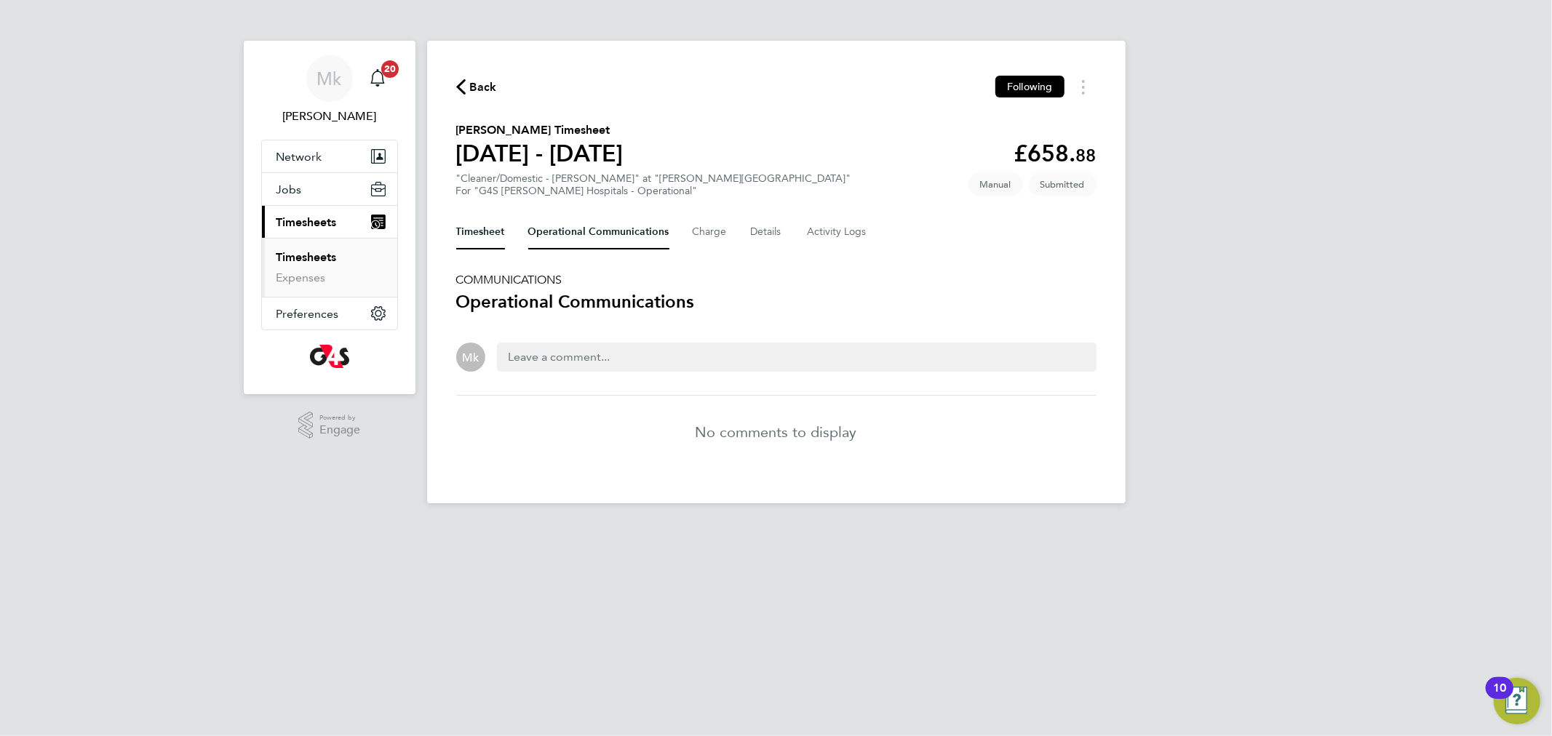
click at [498, 218] on button "Timesheet" at bounding box center [480, 232] width 49 height 35
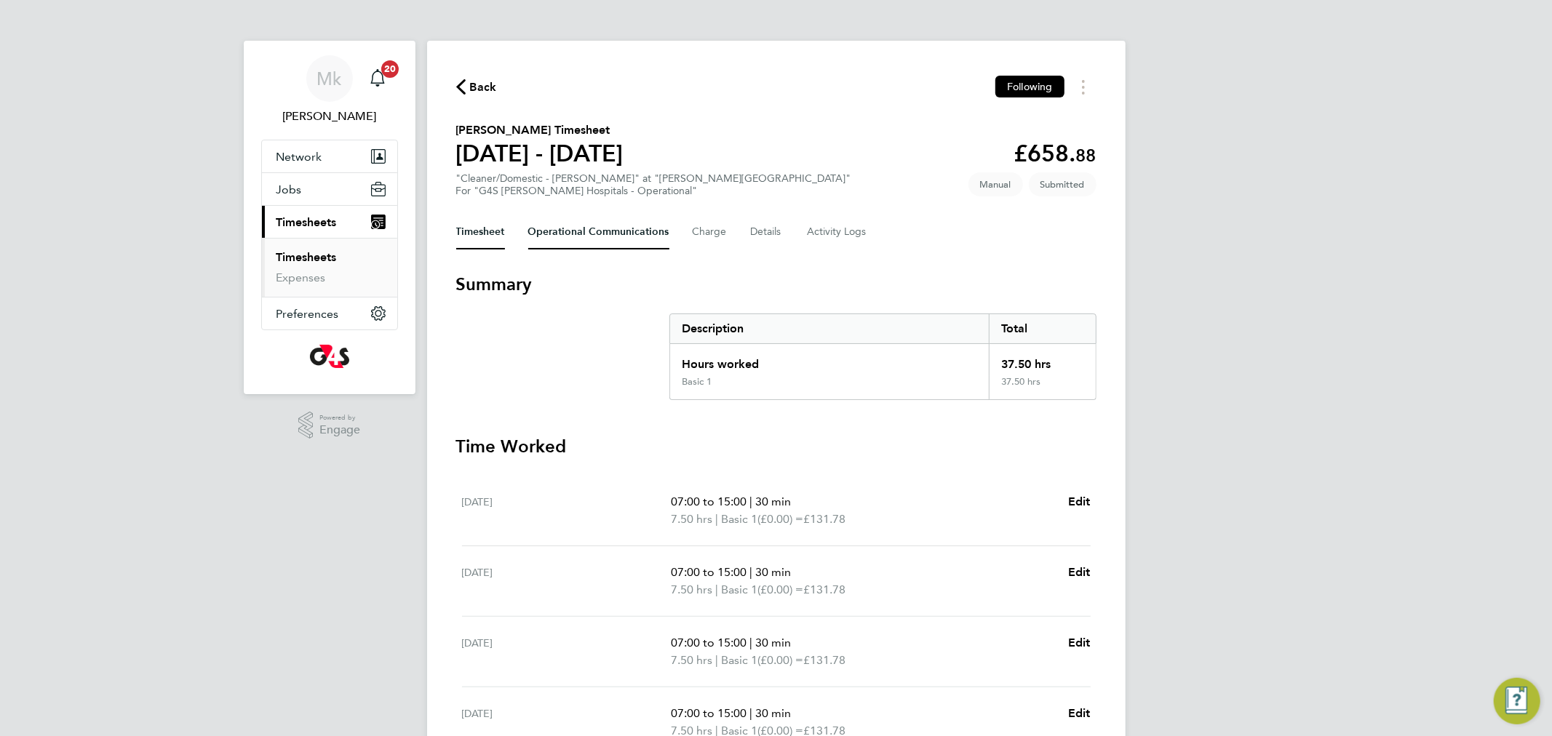
click at [550, 236] on Communications-tab "Operational Communications" at bounding box center [598, 232] width 141 height 35
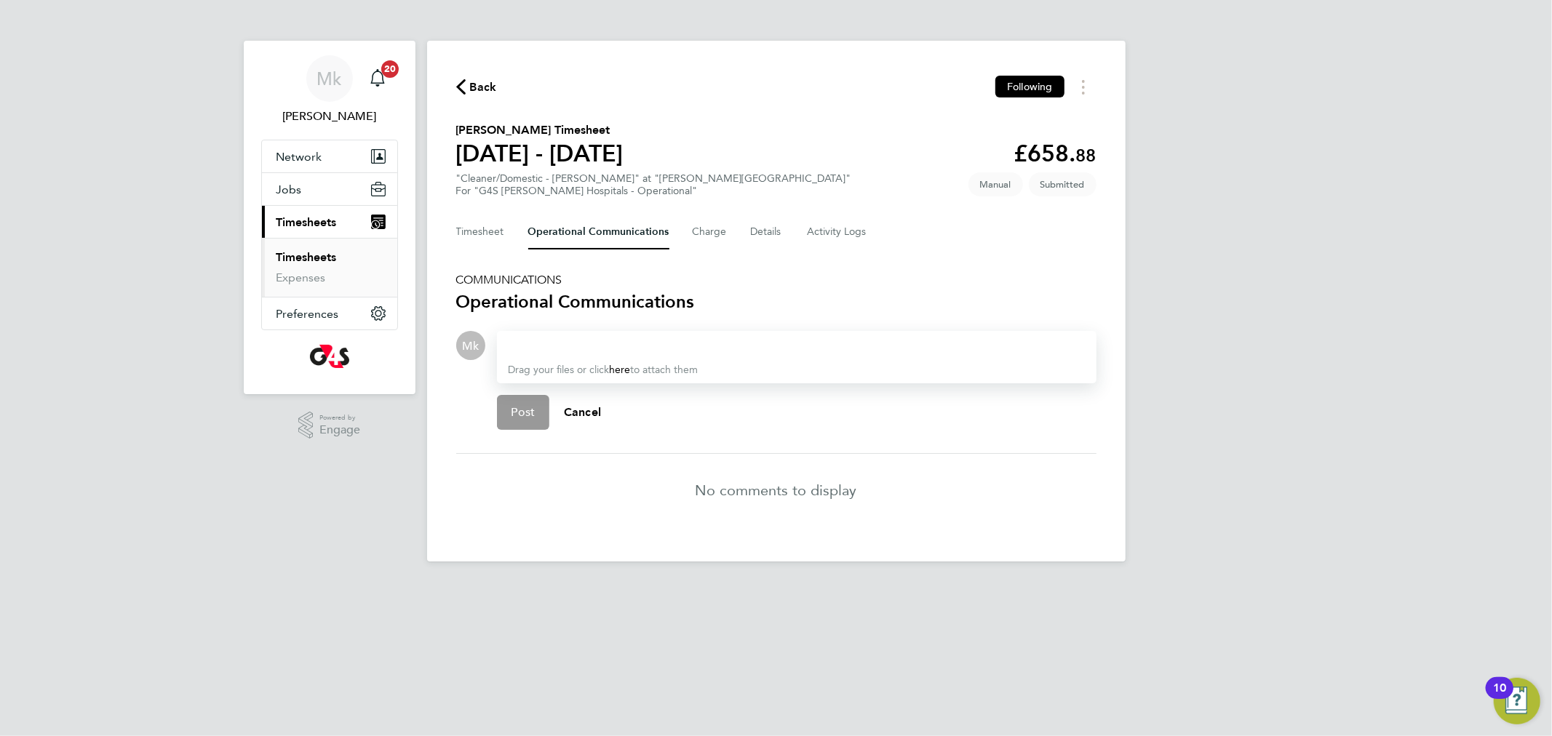
click at [545, 323] on section "COMMUNICATIONS Operational Communications Mk Drop your files here Supported fil…" at bounding box center [776, 400] width 640 height 254
drag, startPoint x: 498, startPoint y: 237, endPoint x: 489, endPoint y: 223, distance: 16.8
click at [493, 230] on button "Timesheet" at bounding box center [480, 232] width 49 height 35
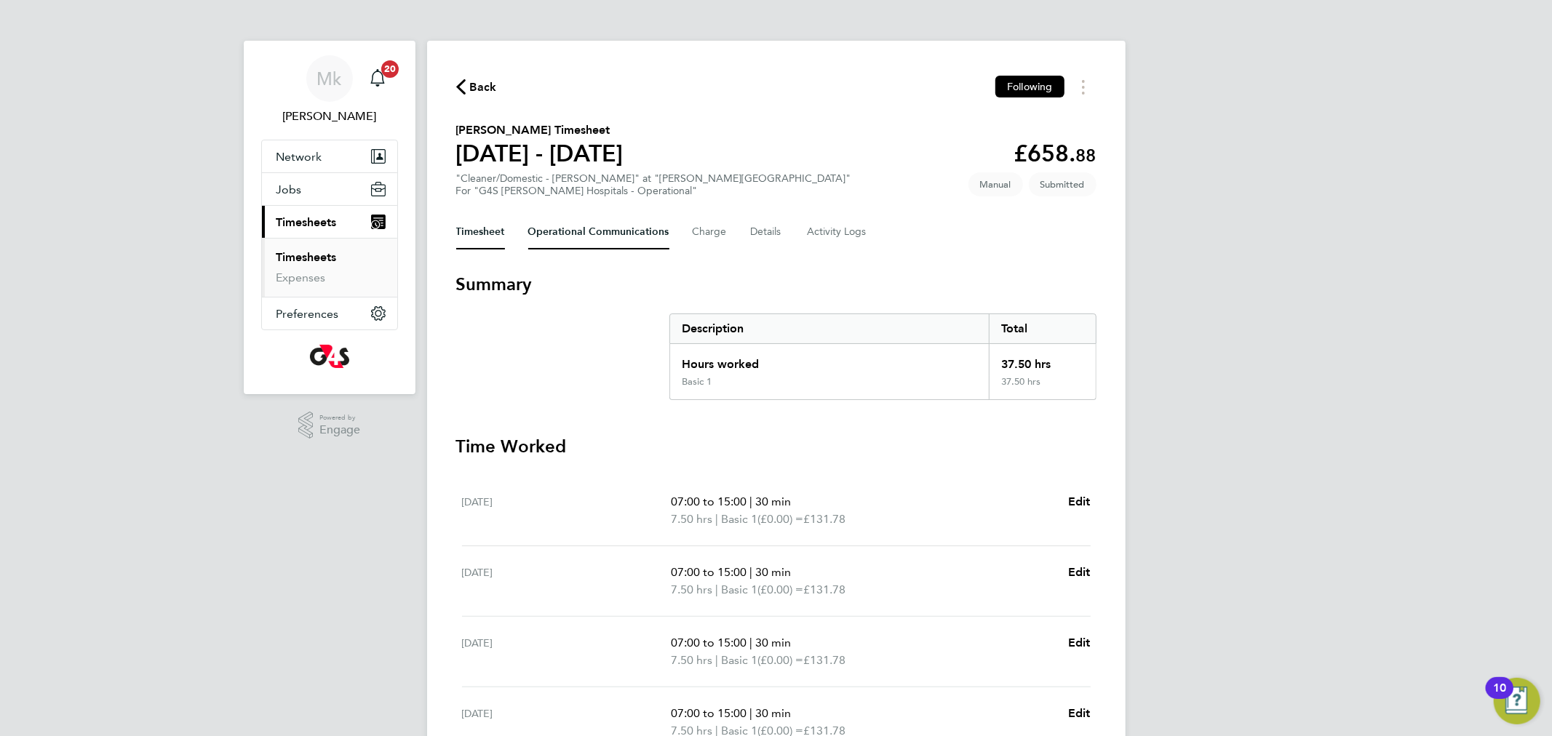
click at [619, 230] on Communications-tab "Operational Communications" at bounding box center [598, 232] width 141 height 35
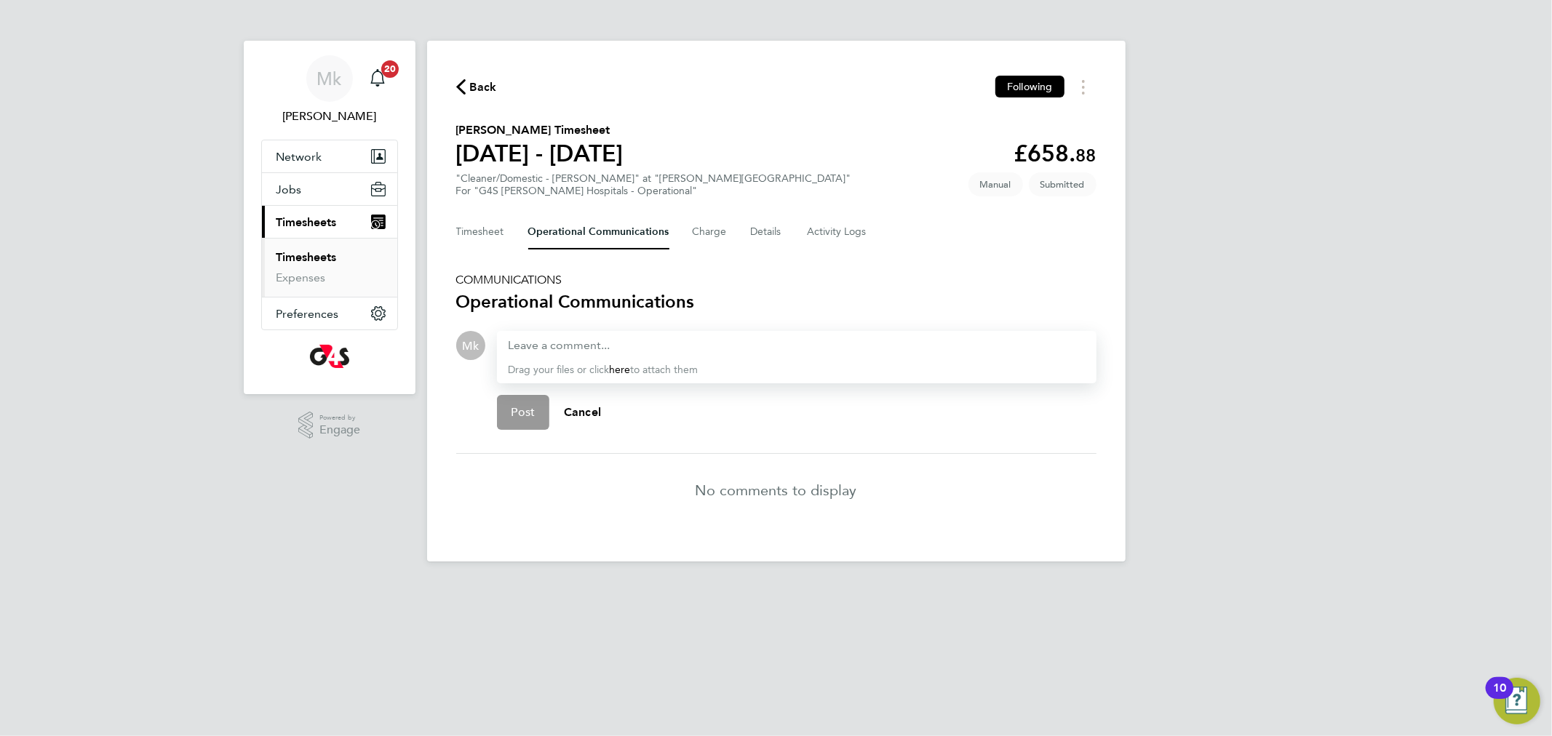
click at [321, 255] on link "Timesheets" at bounding box center [307, 257] width 60 height 14
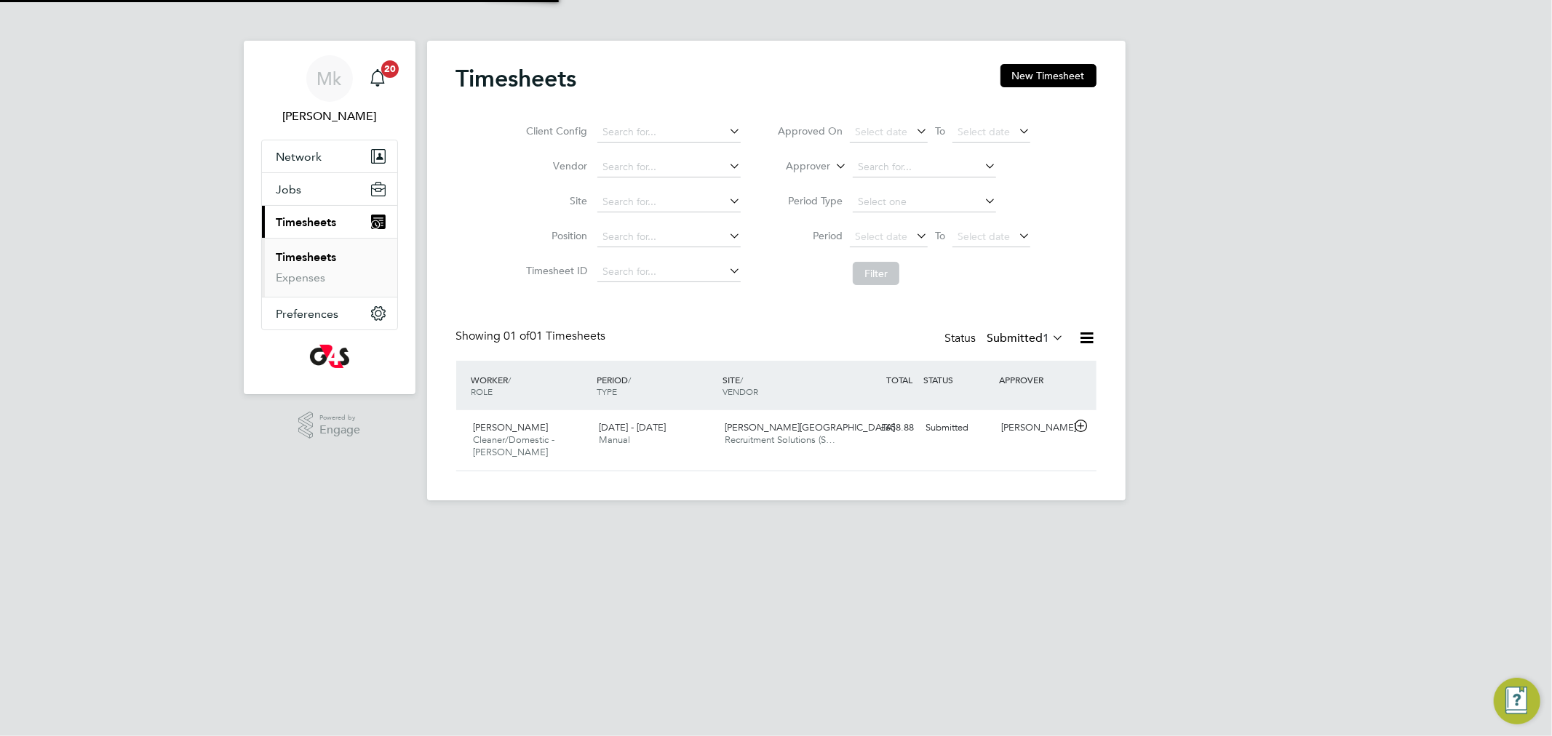
scroll to position [36, 127]
click at [1027, 426] on div "[PERSON_NAME]" at bounding box center [1034, 428] width 76 height 24
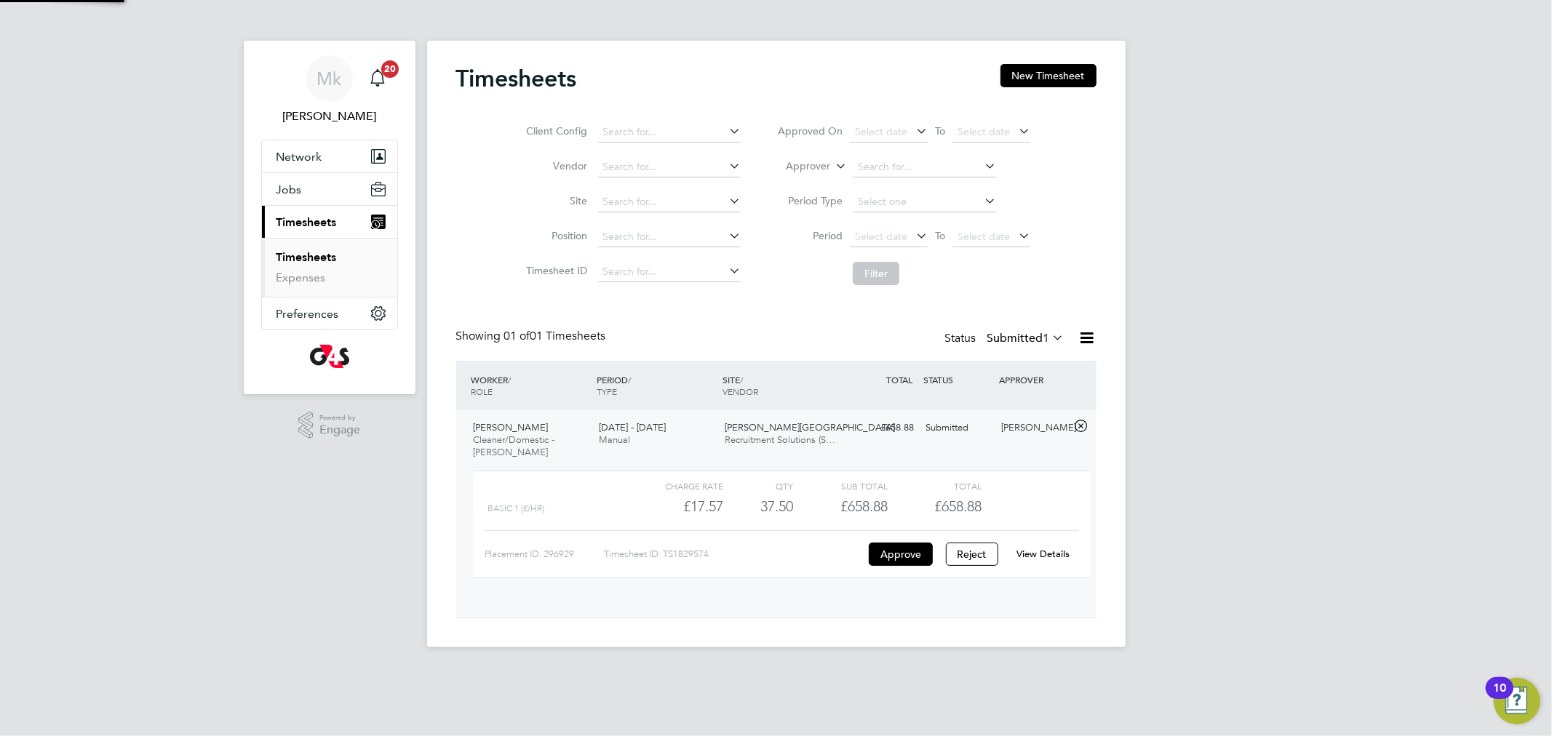
scroll to position [24, 142]
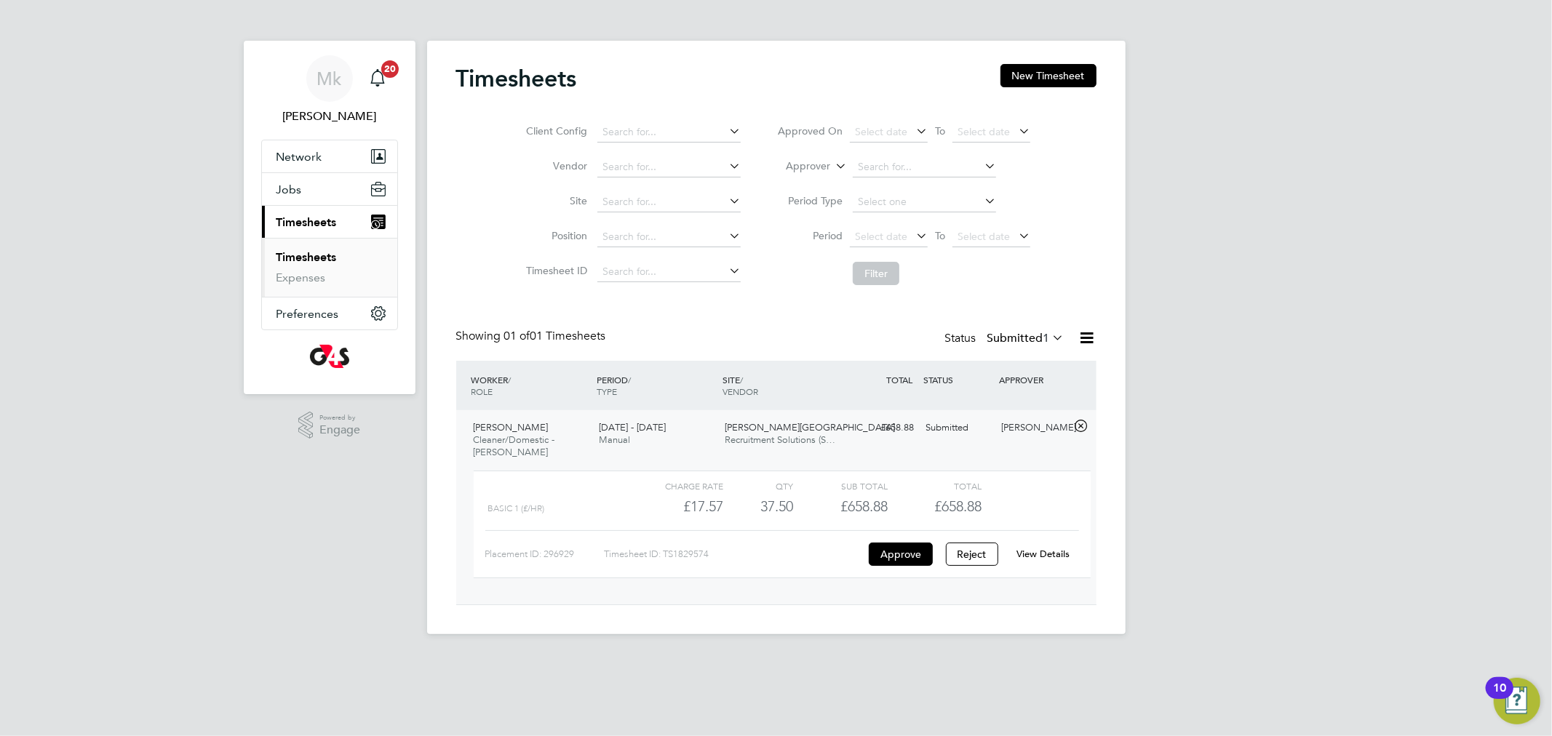
click at [1051, 559] on link "View Details" at bounding box center [1043, 554] width 53 height 12
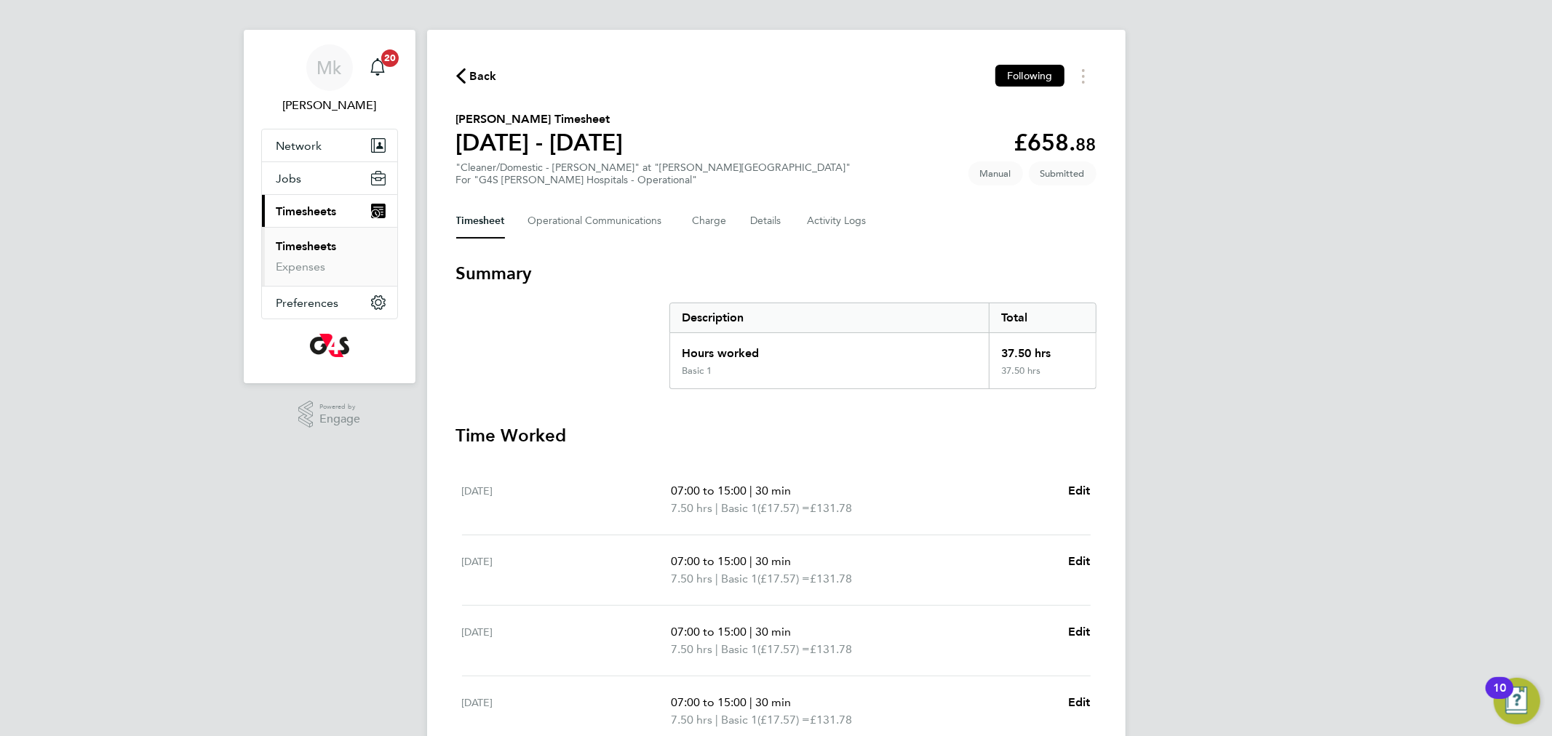
scroll to position [25, 0]
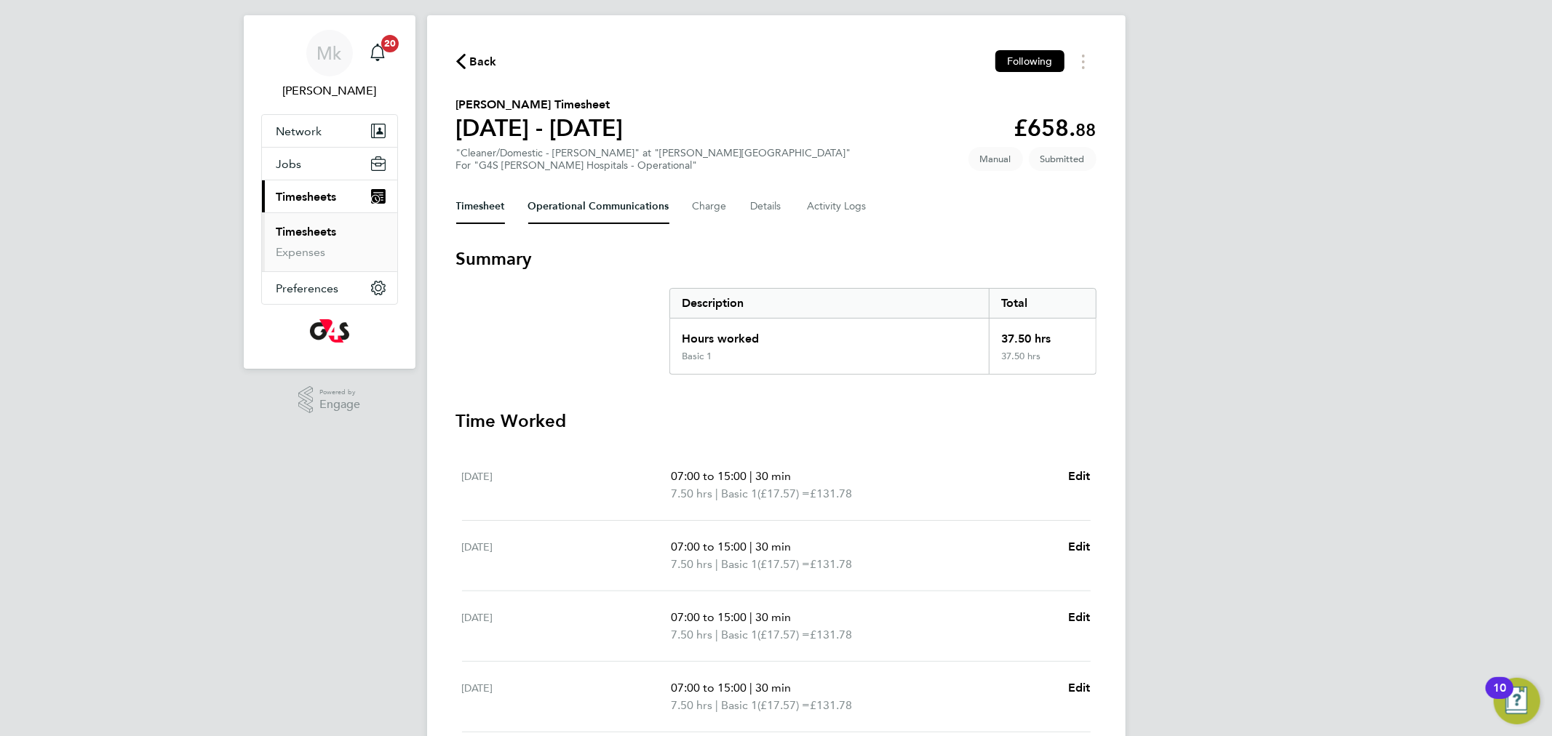
click at [593, 210] on Communications-tab "Operational Communications" at bounding box center [598, 206] width 141 height 35
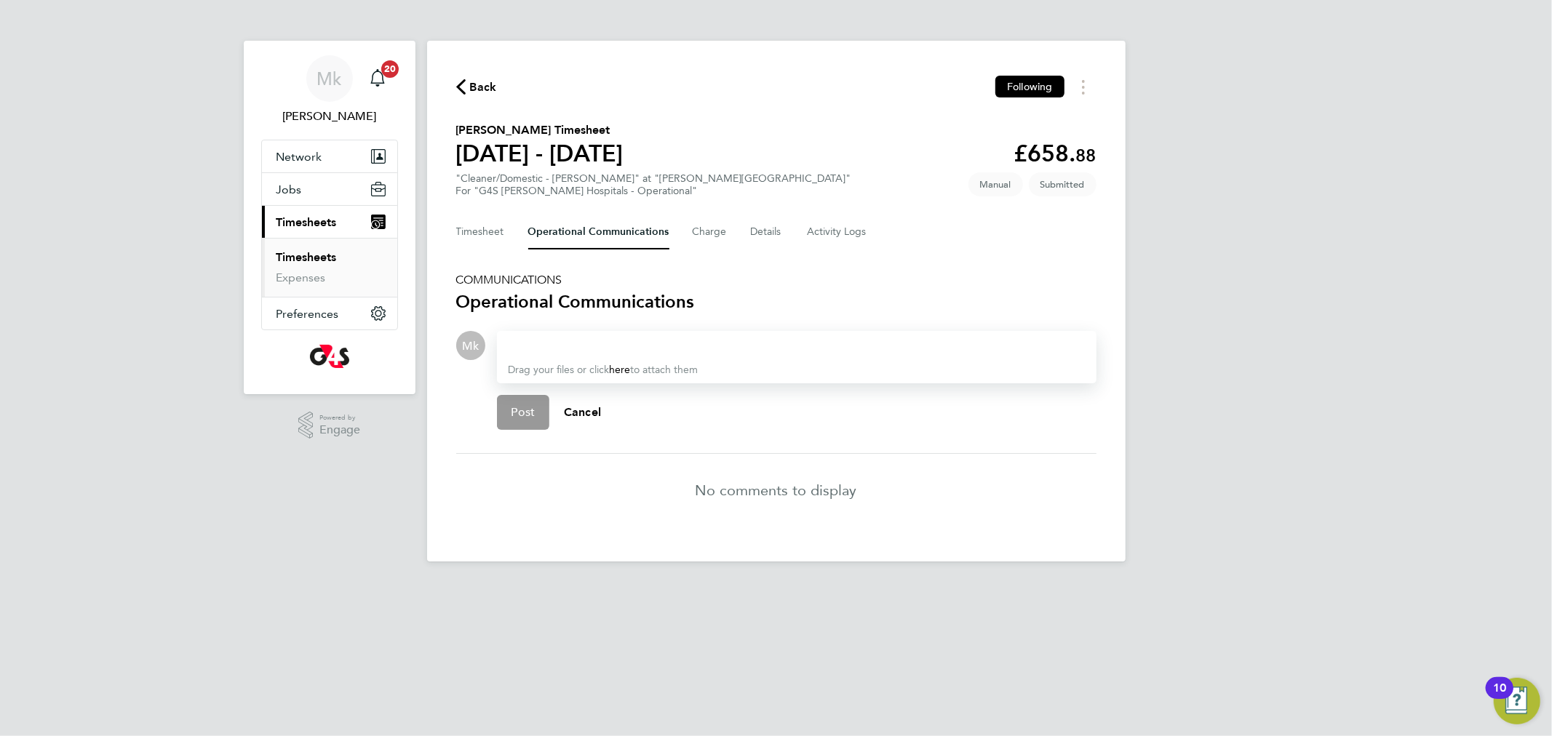
click at [553, 341] on div at bounding box center [797, 345] width 576 height 17
click at [498, 233] on button "Timesheet" at bounding box center [480, 232] width 49 height 35
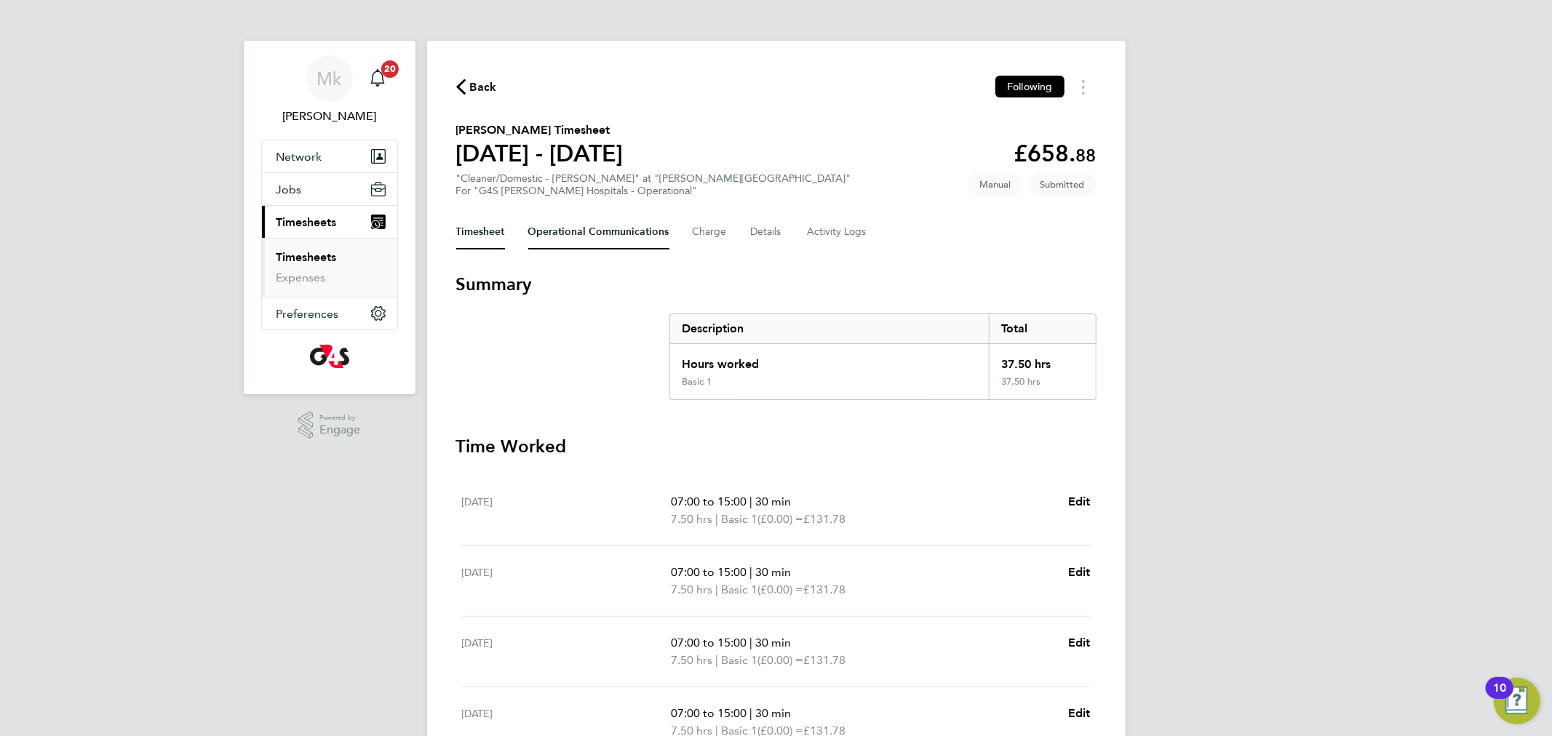
click at [562, 239] on Communications-tab "Operational Communications" at bounding box center [598, 232] width 141 height 35
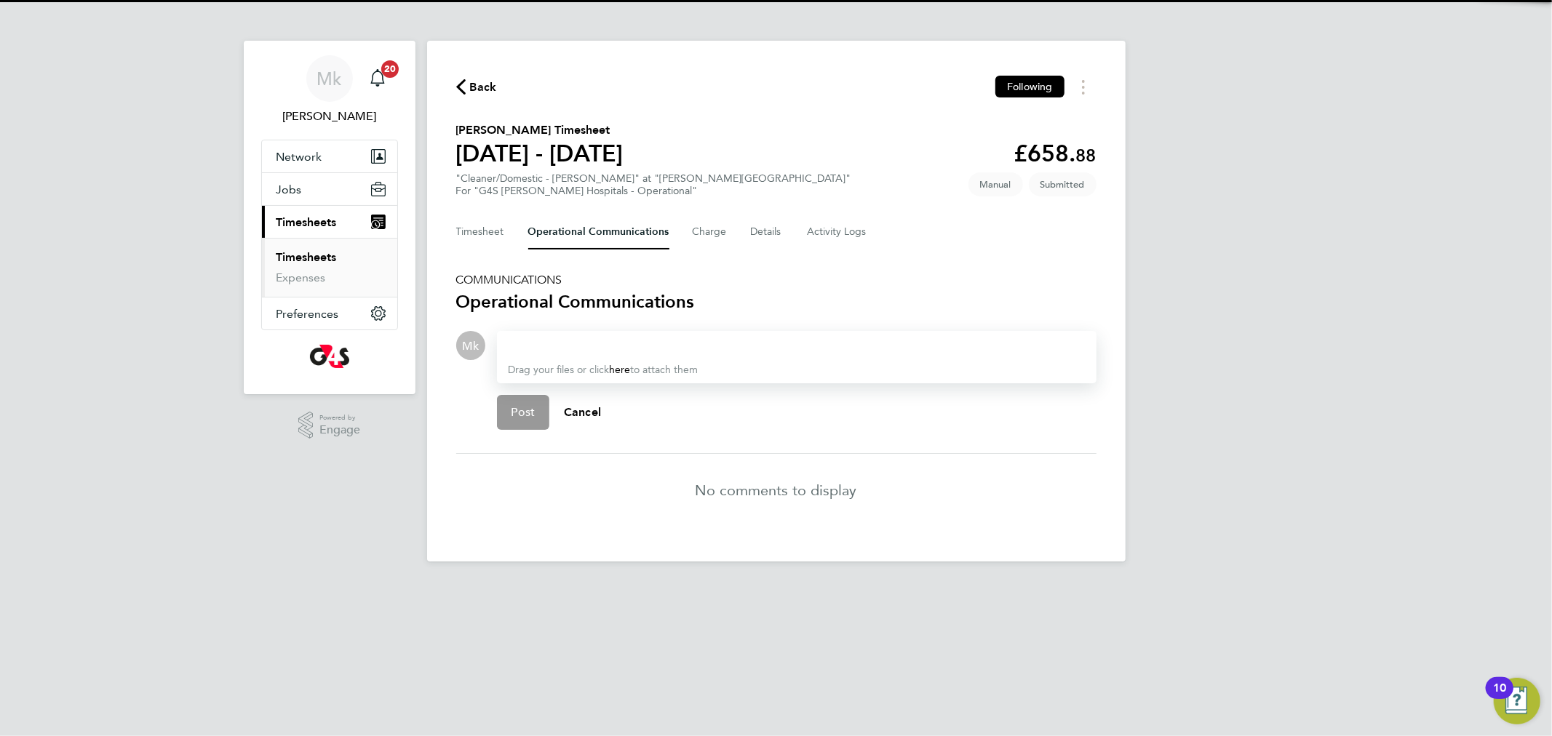
click at [539, 346] on div at bounding box center [797, 345] width 576 height 17
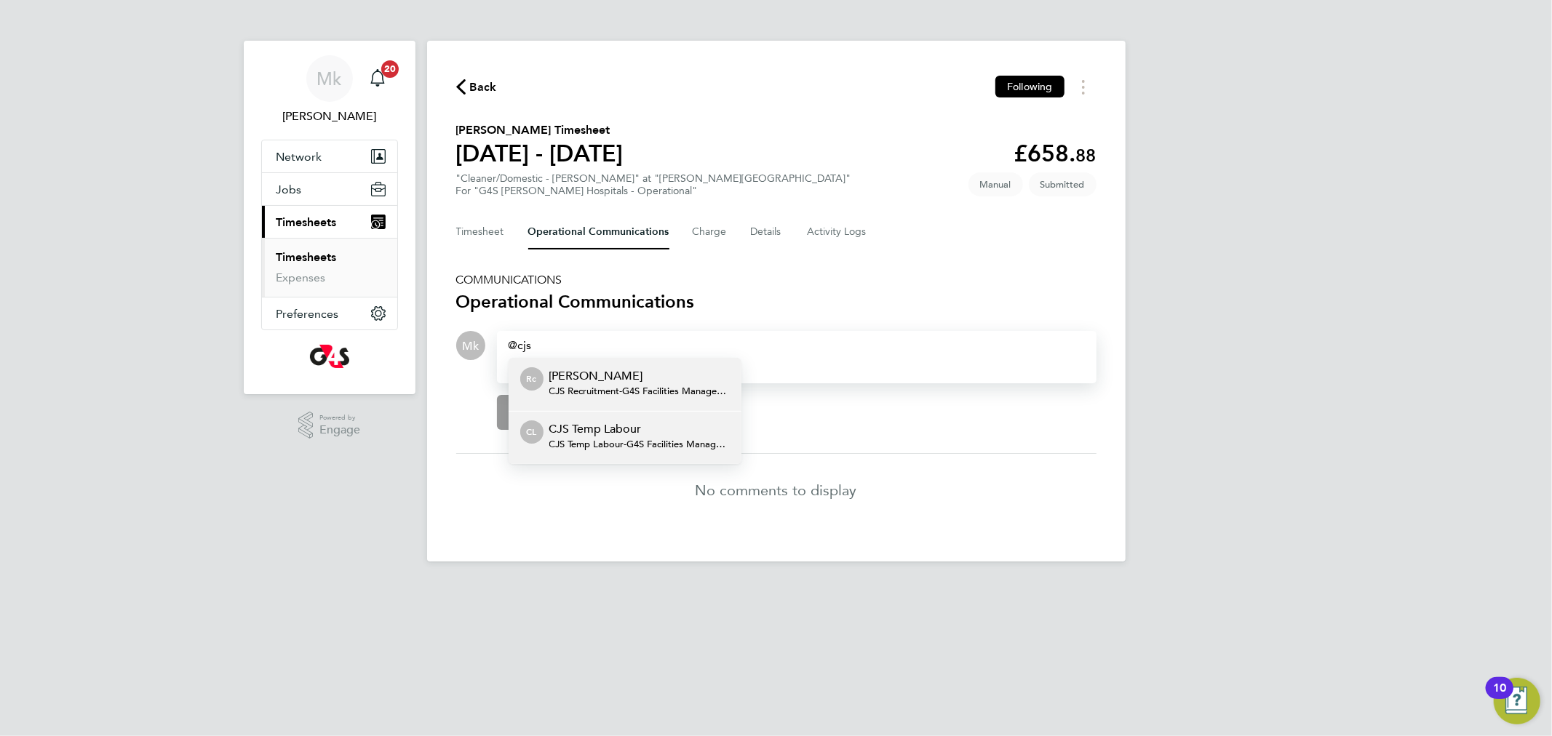
click at [593, 426] on p "CJS Temp Labour" at bounding box center [639, 429] width 180 height 17
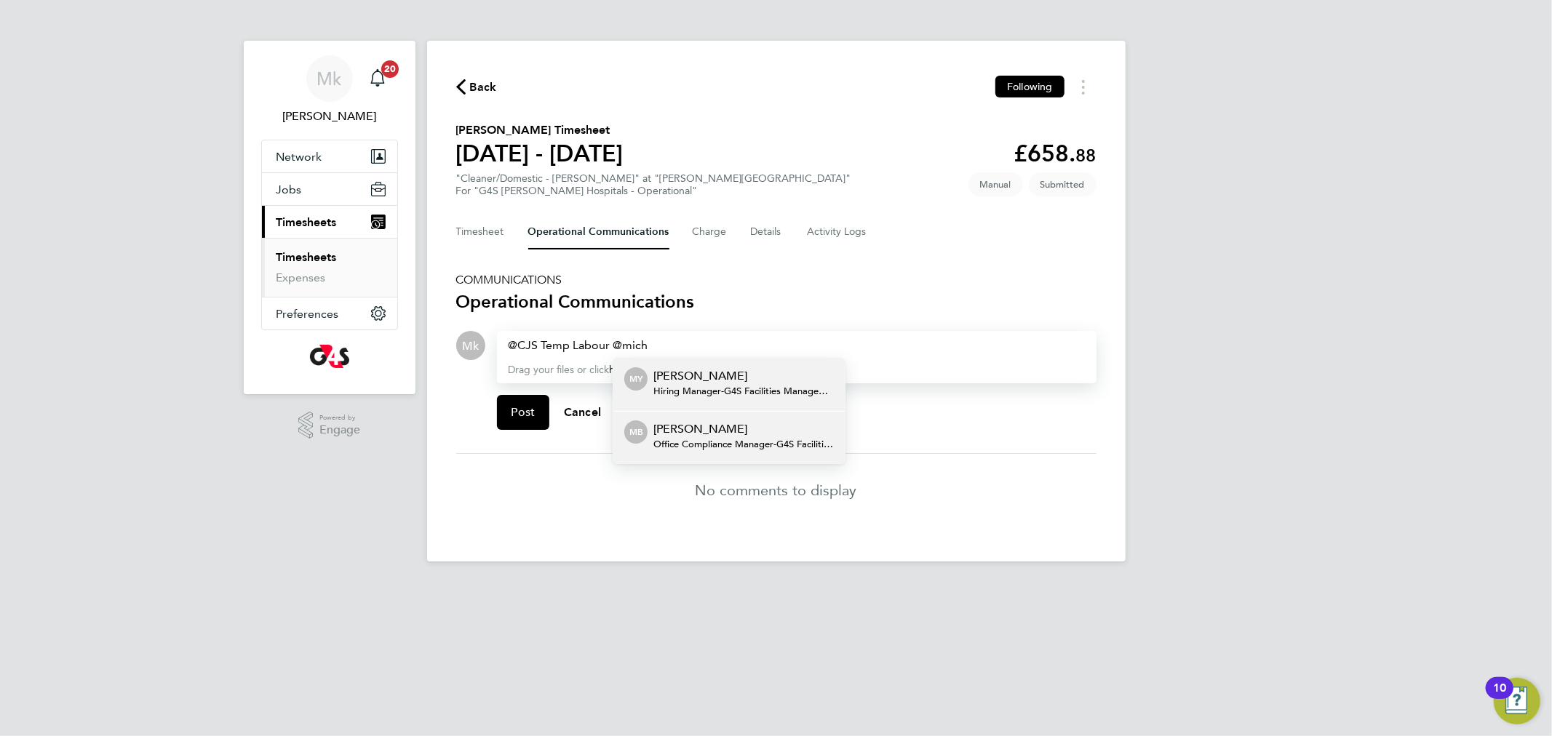
click at [732, 447] on span "Office Compliance Manager - G4S Facilities Management (Uk) Limited" at bounding box center [743, 445] width 180 height 12
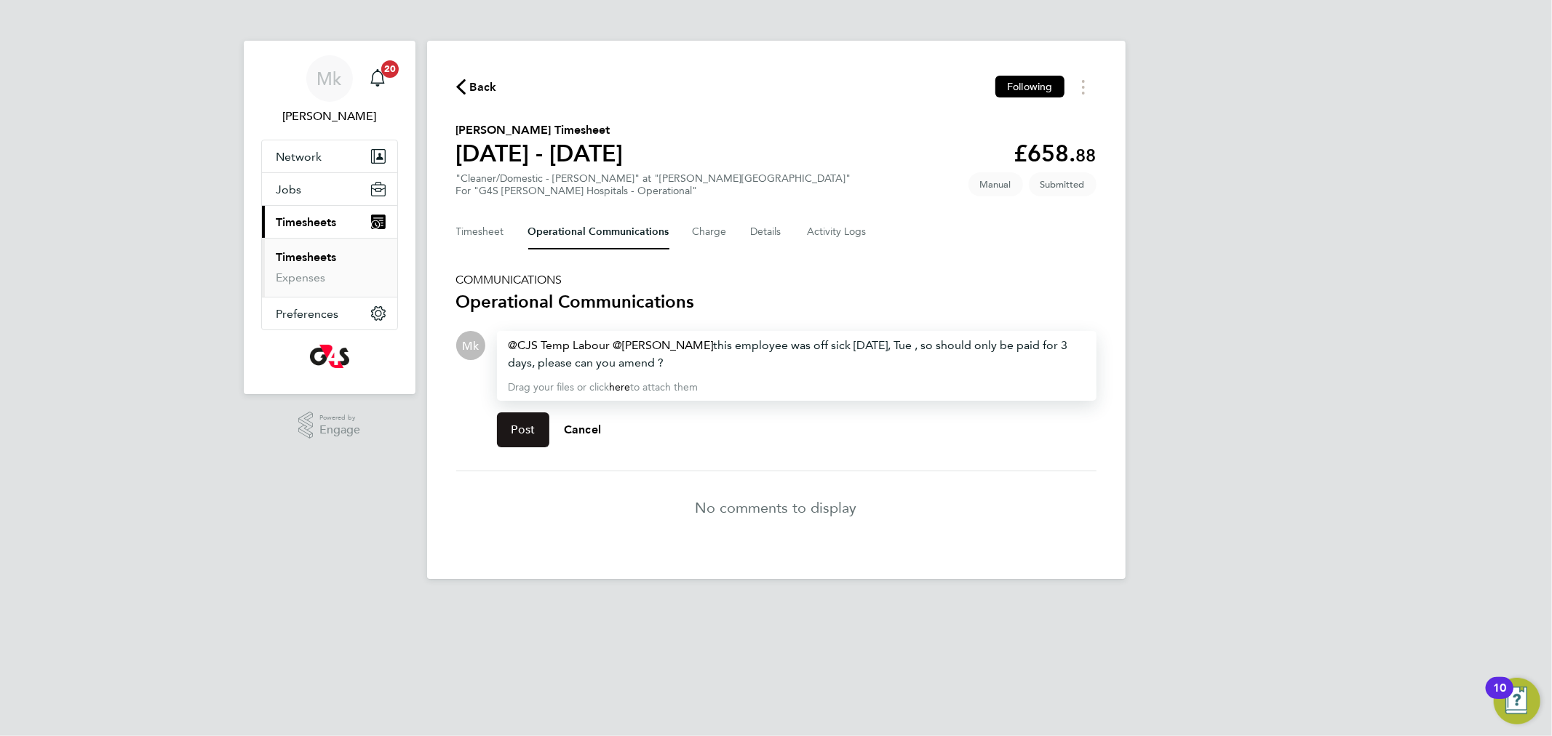
click at [531, 433] on span "Post" at bounding box center [524, 430] width 24 height 15
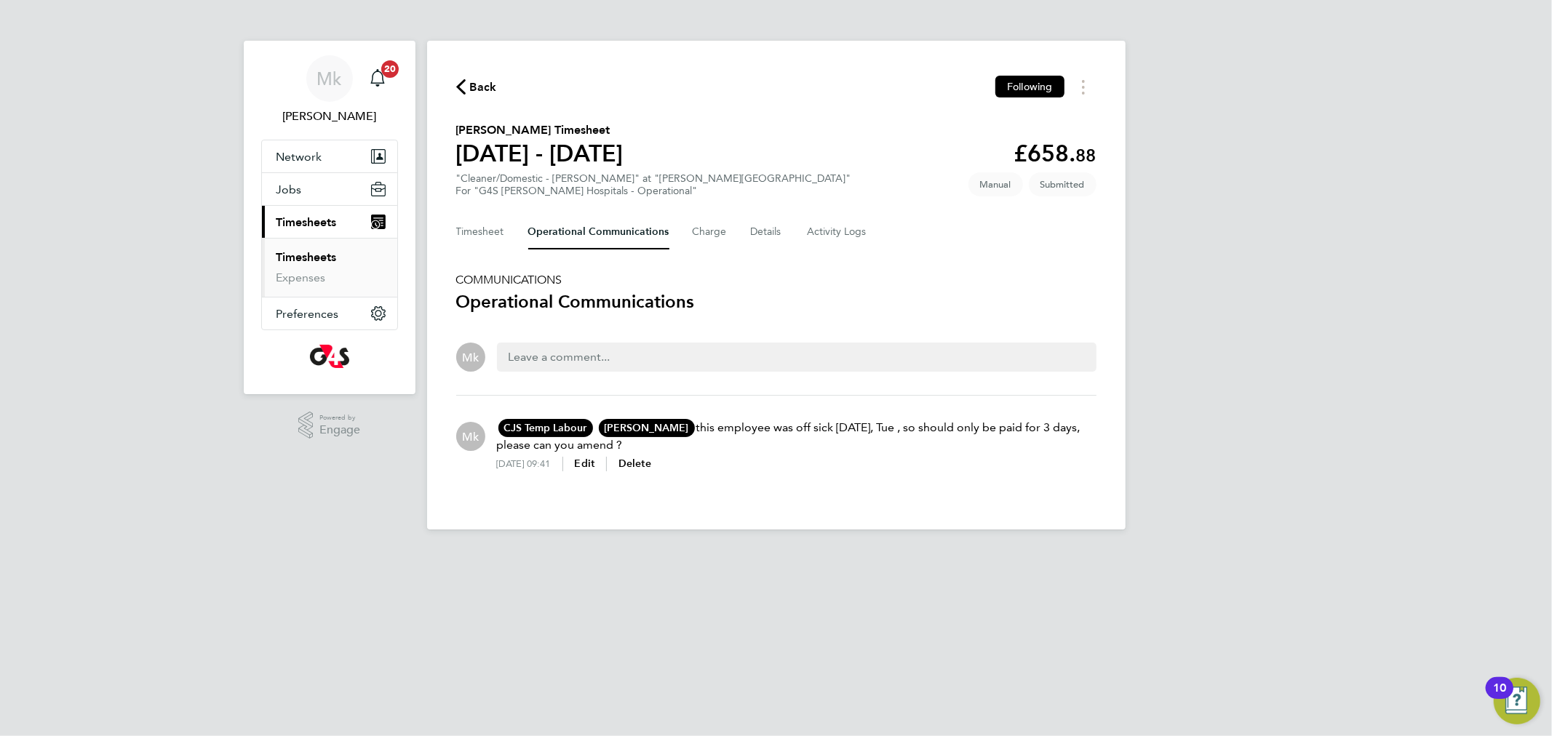
click at [861, 553] on html "Mk Monika krawczyk Notifications 20 Applications: Network Sites Workers Jobs Po…" at bounding box center [776, 276] width 1552 height 553
click at [288, 224] on span "Timesheets" at bounding box center [307, 222] width 60 height 14
click at [321, 258] on link "Timesheets" at bounding box center [307, 257] width 60 height 14
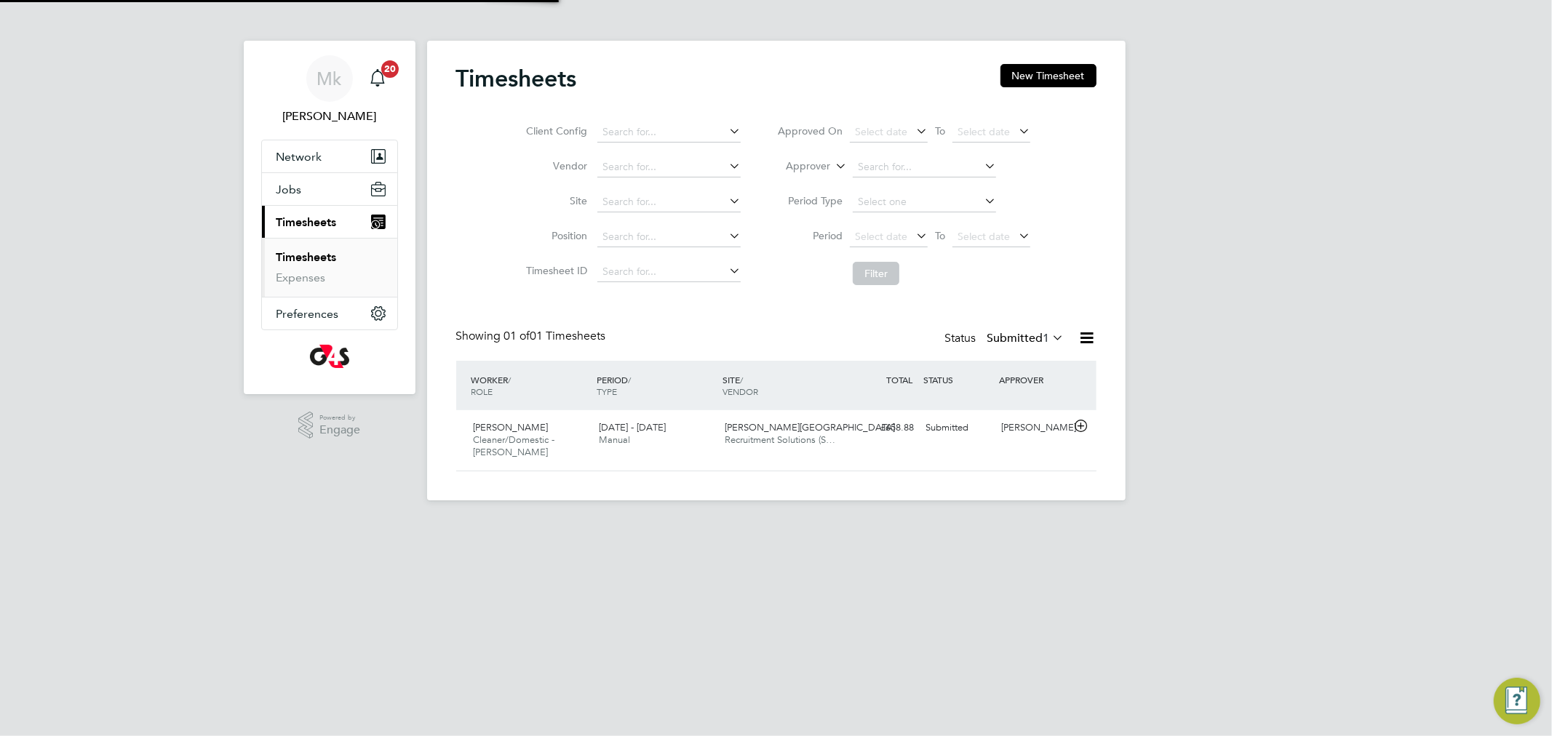
scroll to position [36, 127]
click at [994, 438] on div "Submitted" at bounding box center [959, 428] width 76 height 24
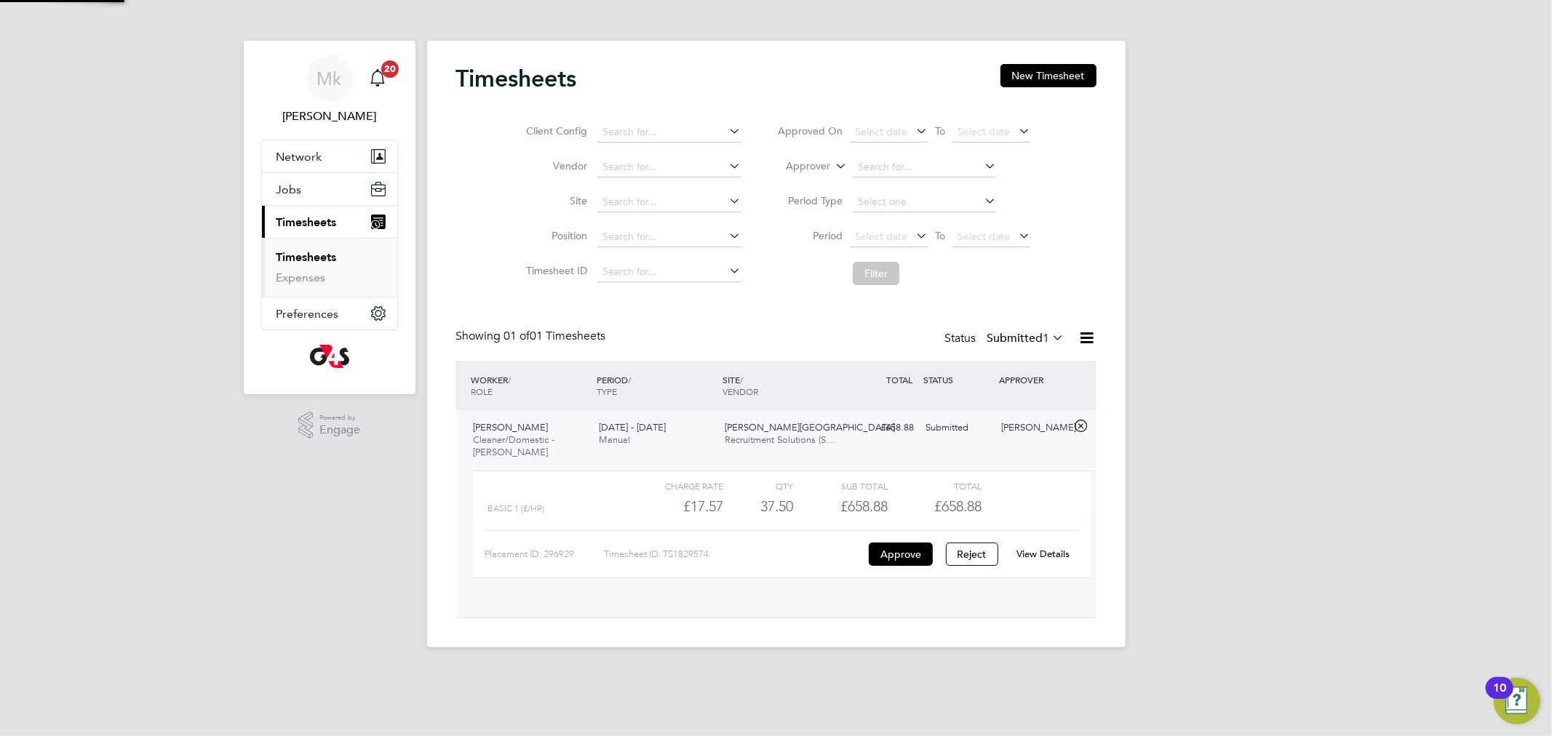
scroll to position [24, 142]
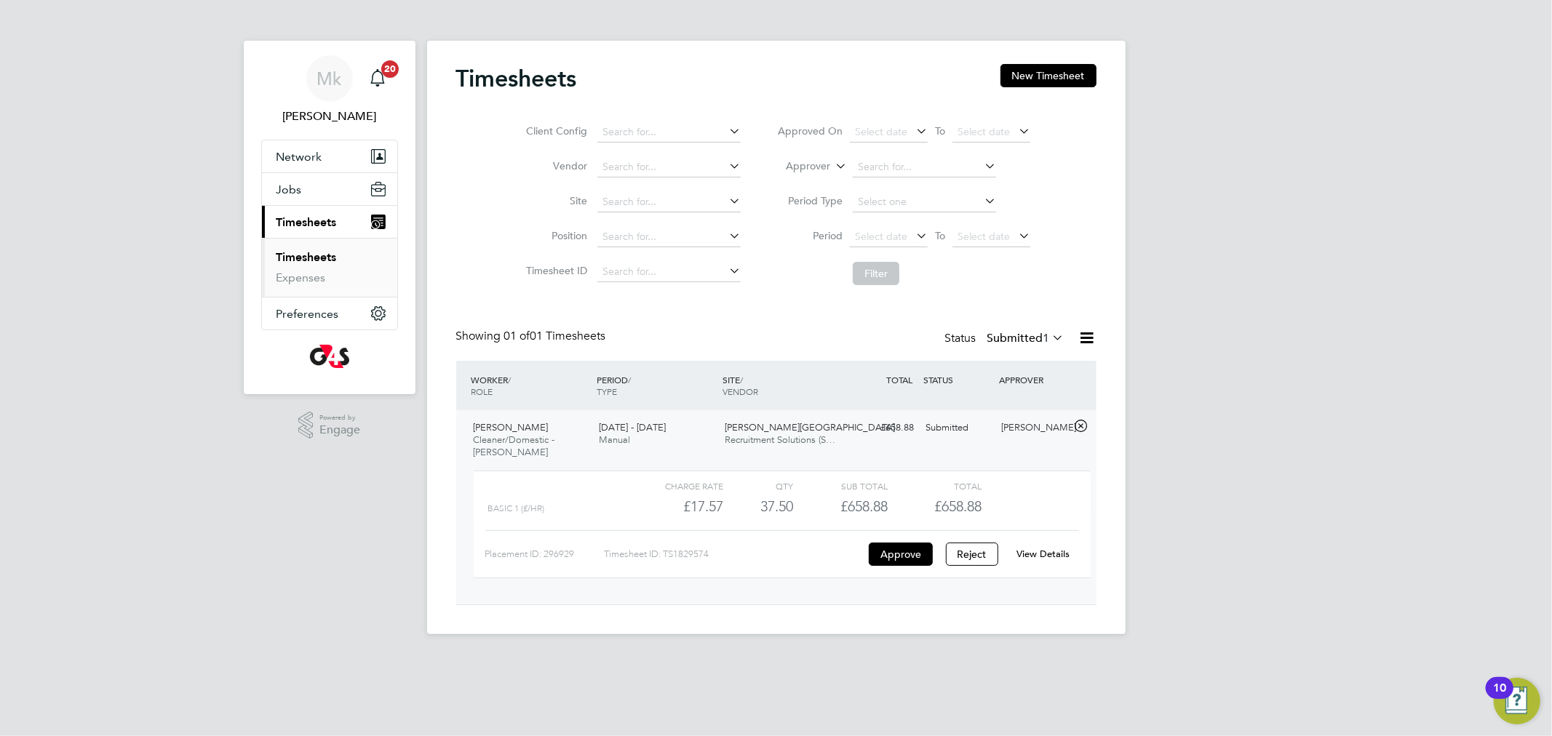
click at [1064, 552] on link "View Details" at bounding box center [1043, 554] width 53 height 12
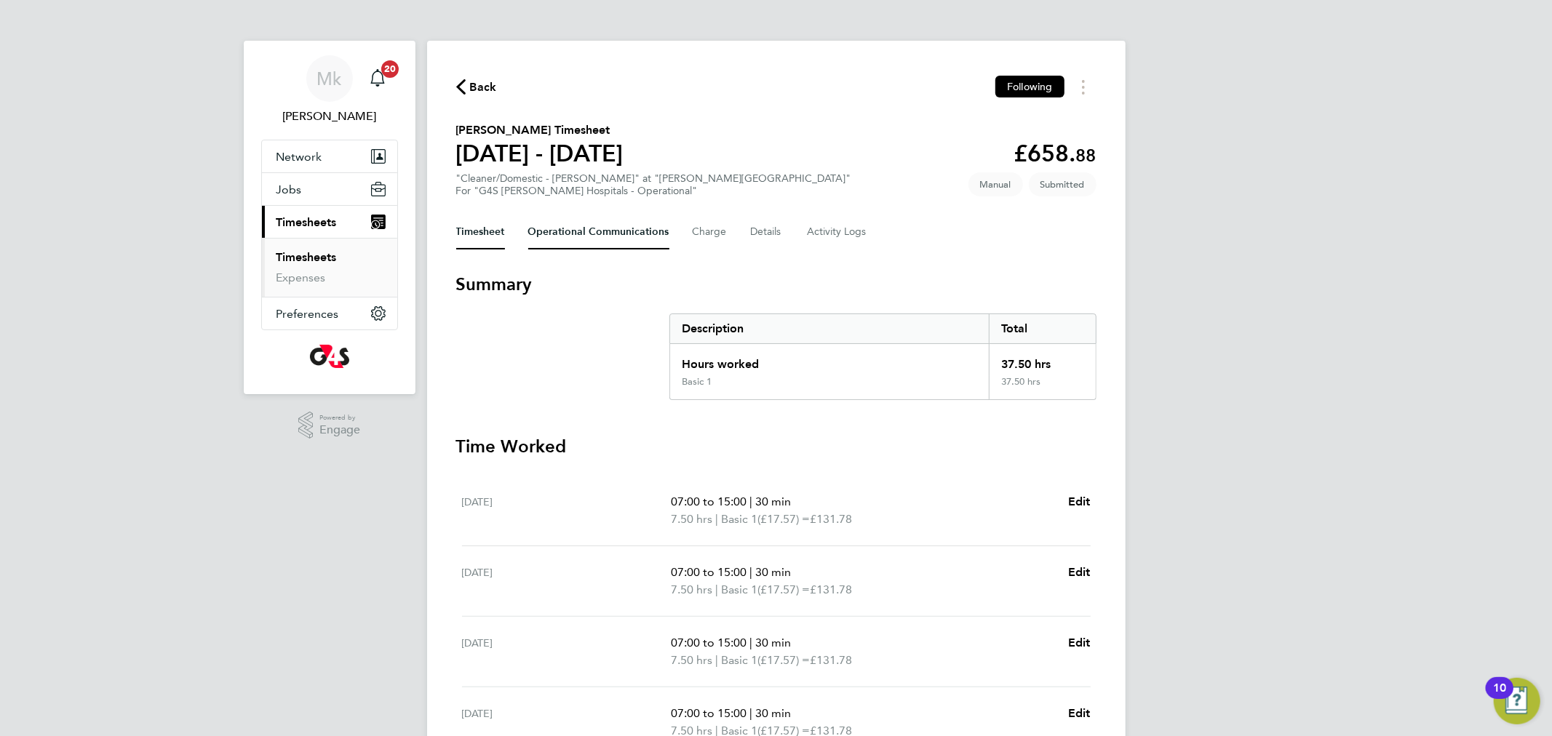
click at [571, 229] on Communications-tab "Operational Communications" at bounding box center [598, 232] width 141 height 35
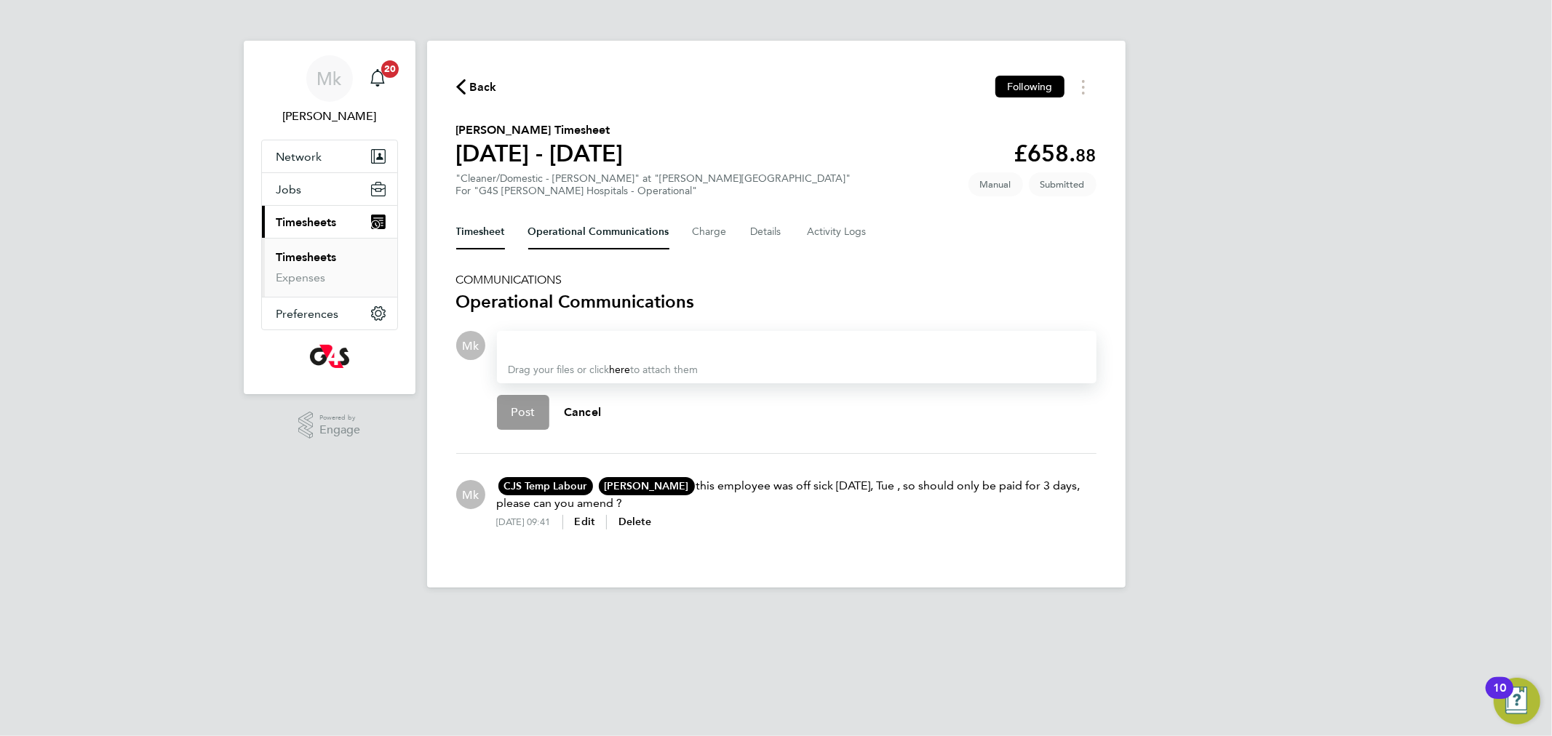
click at [485, 232] on button "Timesheet" at bounding box center [480, 232] width 49 height 35
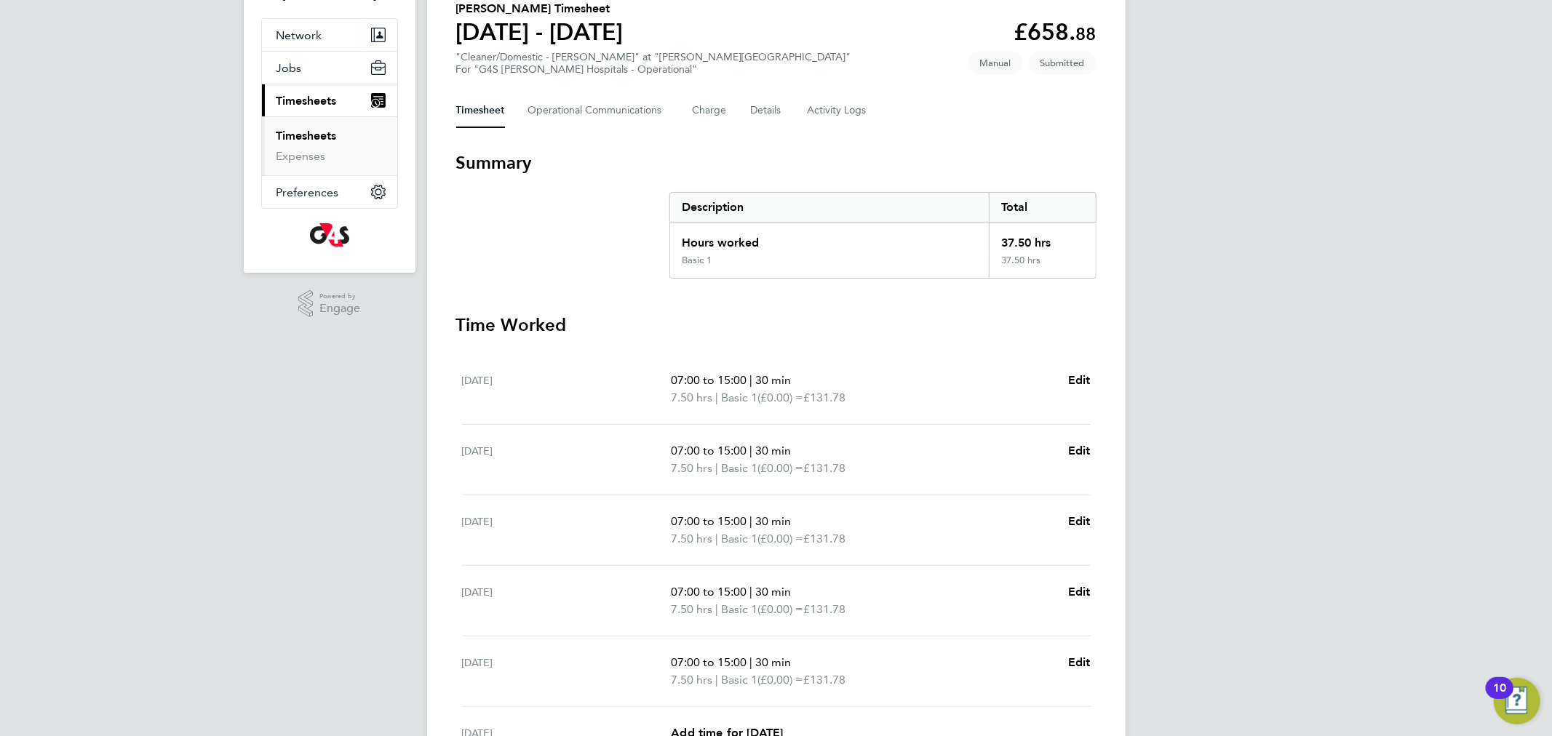
scroll to position [324, 0]
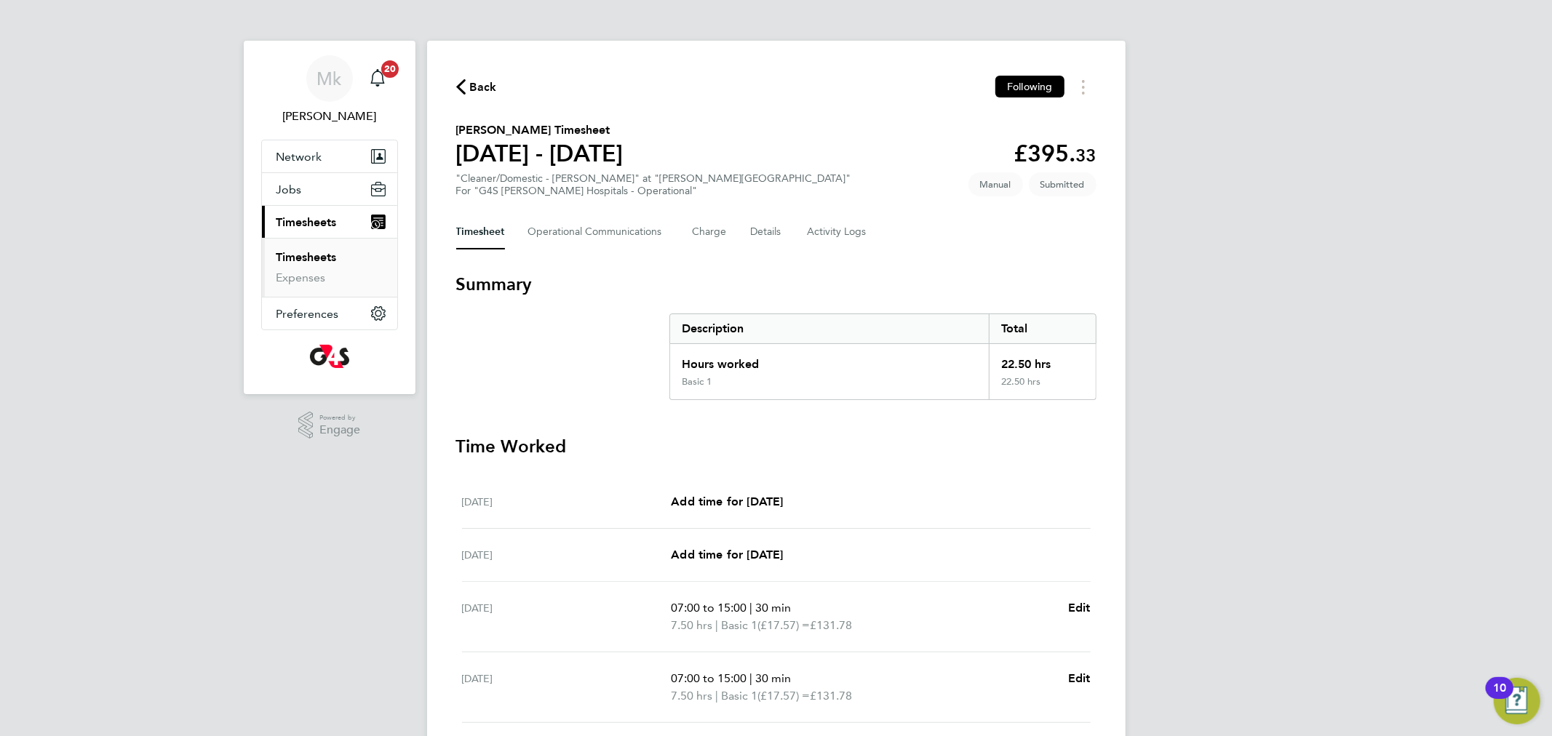
click at [309, 252] on link "Timesheets" at bounding box center [307, 257] width 60 height 14
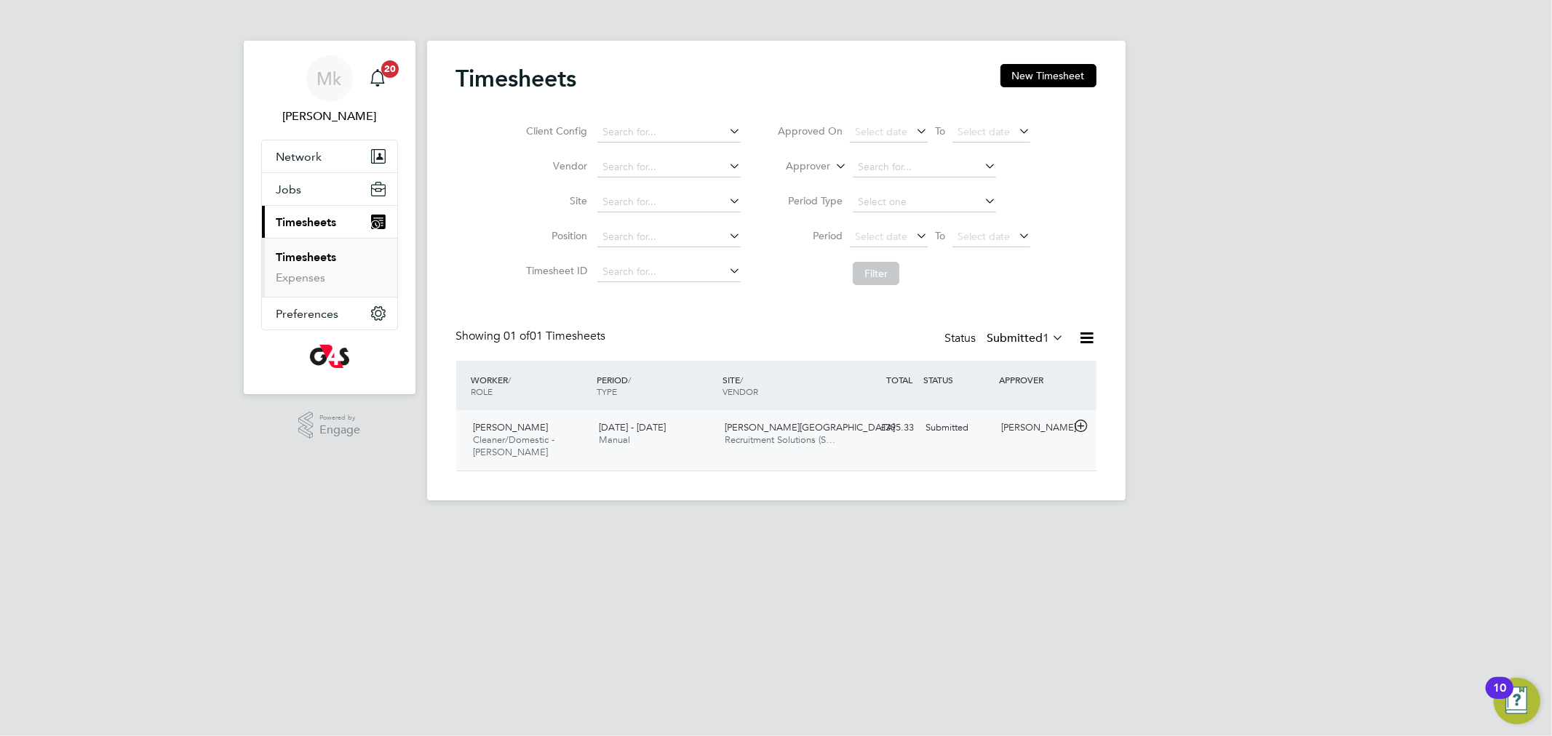
scroll to position [36, 127]
click at [797, 440] on span "Recruitment Solutions (S…" at bounding box center [780, 440] width 111 height 12
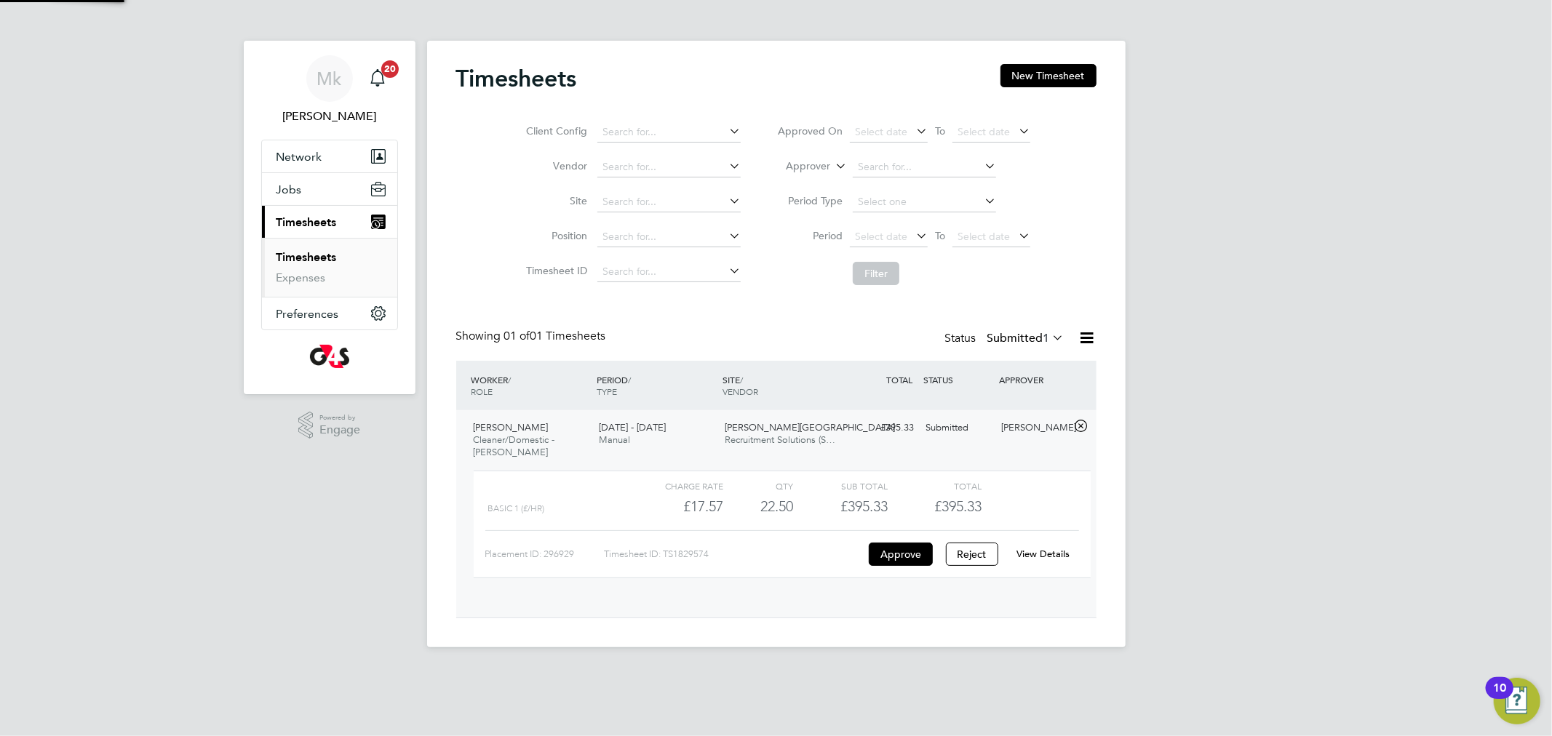
scroll to position [24, 142]
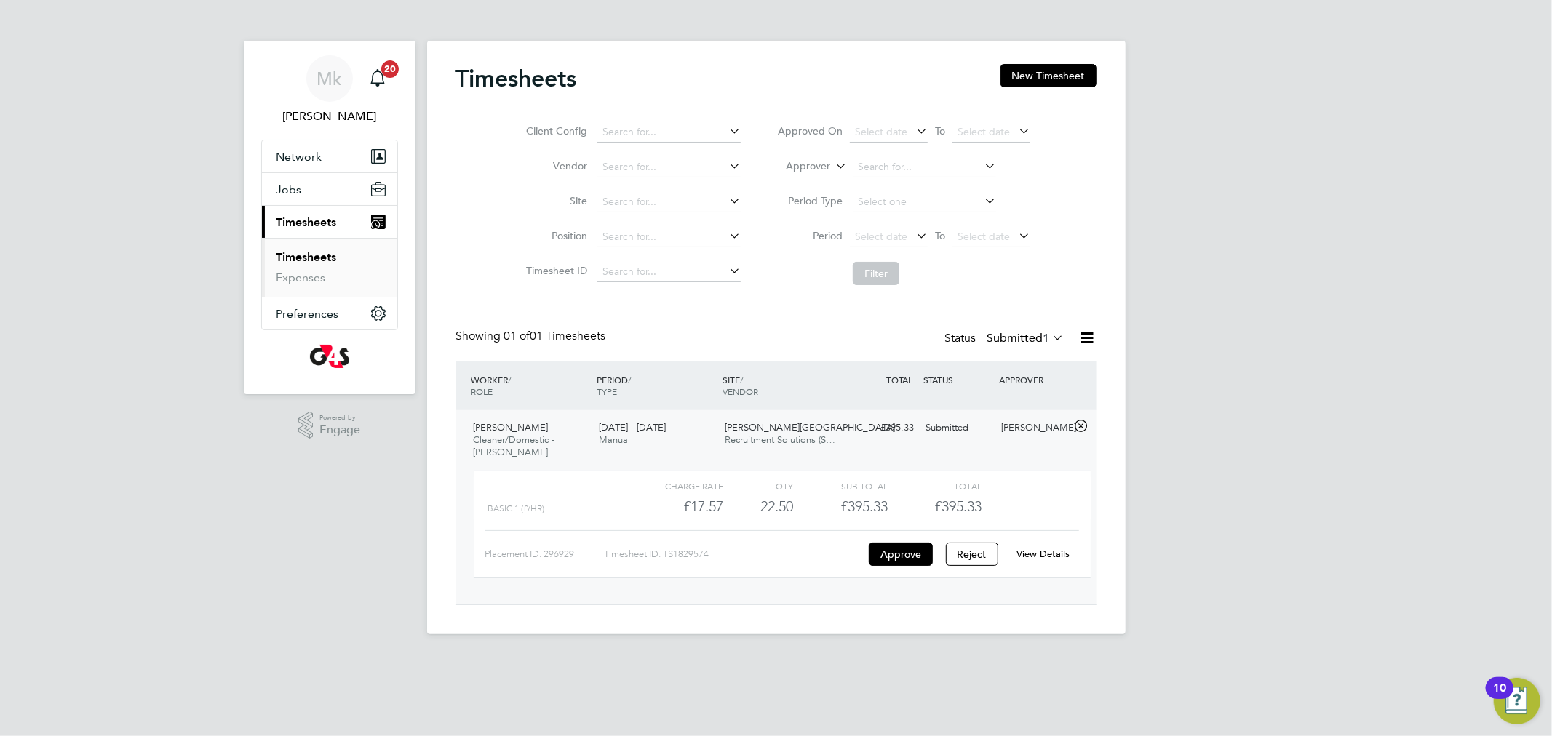
click at [1050, 548] on div "View Details" at bounding box center [1043, 554] width 71 height 23
click at [1051, 555] on link "View Details" at bounding box center [1043, 554] width 53 height 12
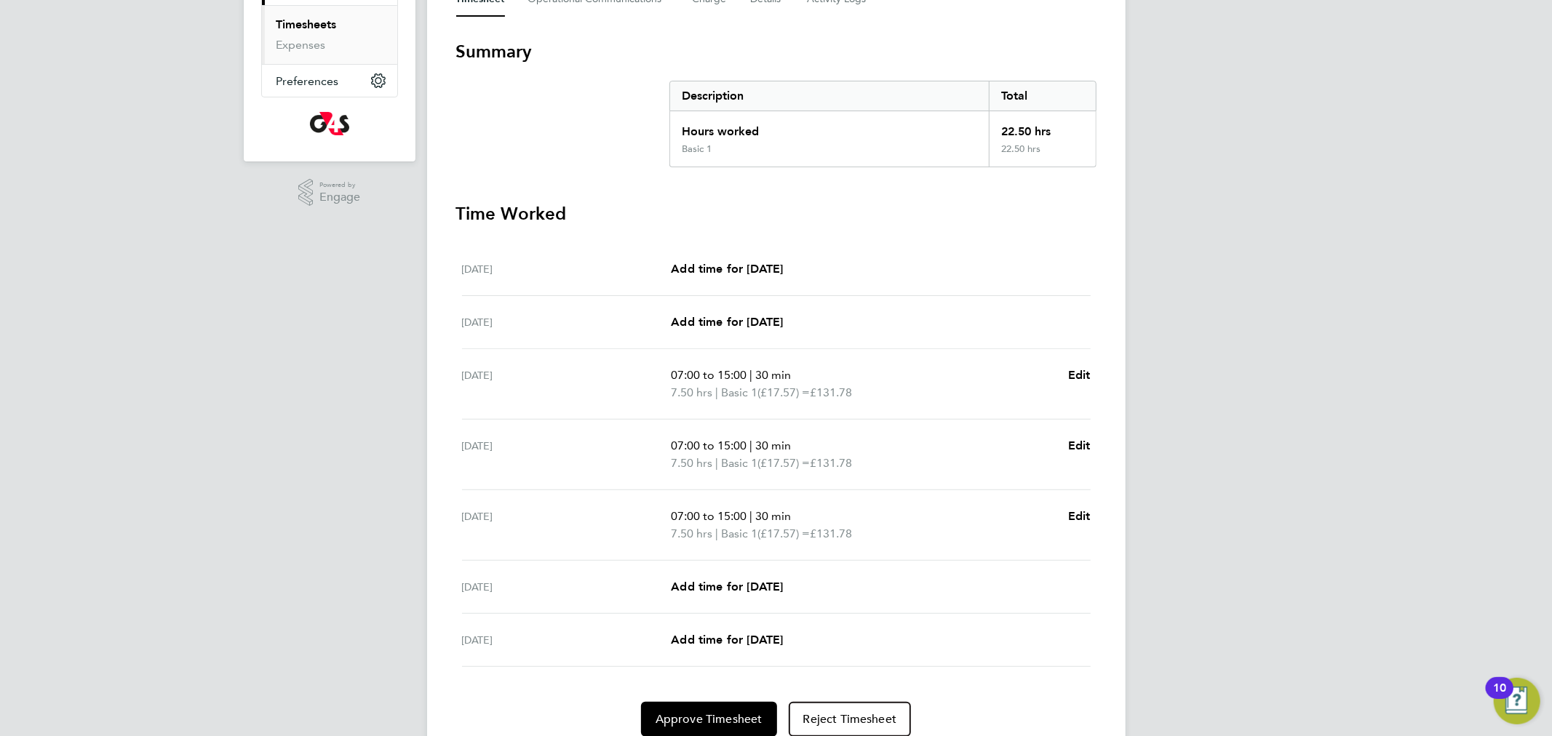
scroll to position [257, 0]
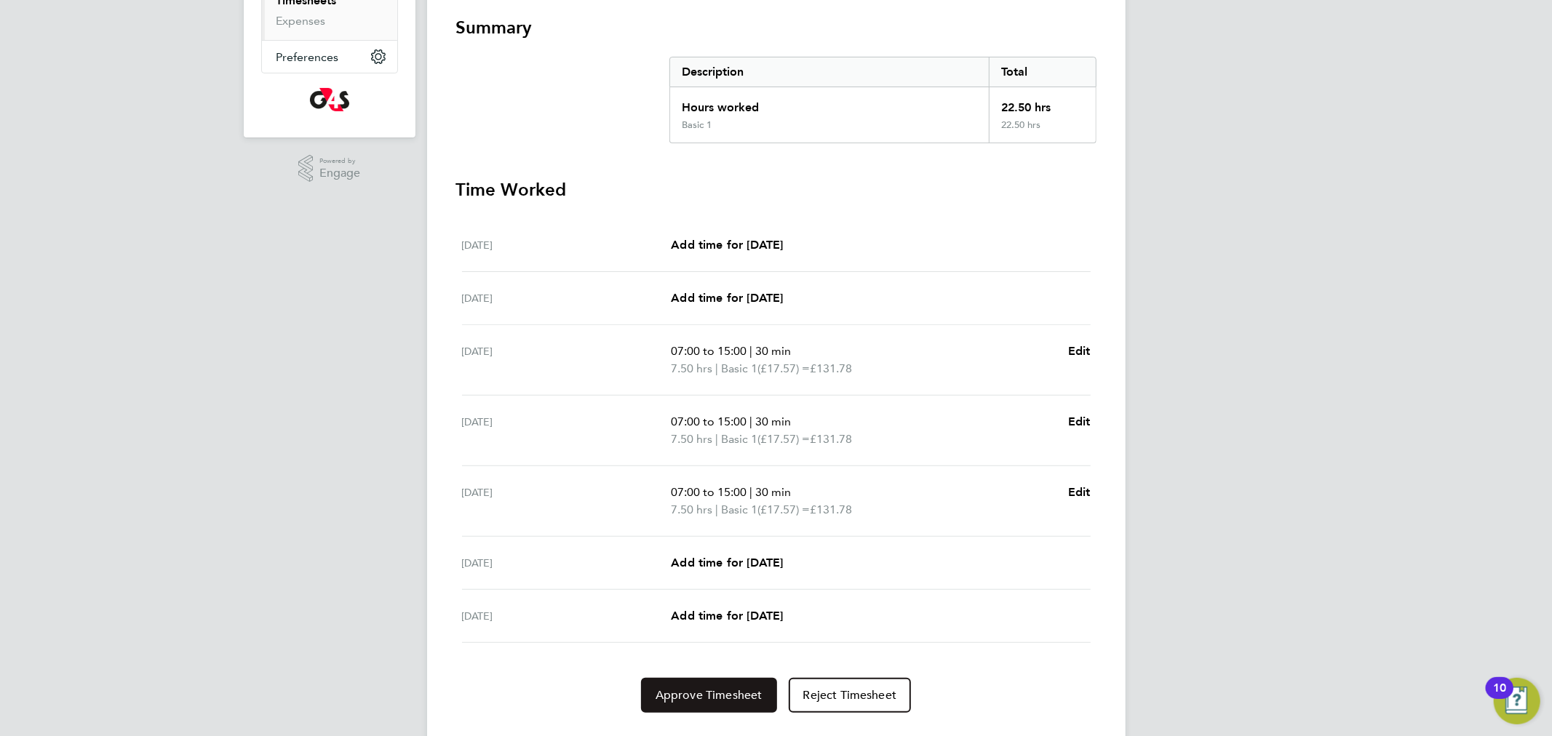
click at [722, 688] on span "Approve Timesheet" at bounding box center [709, 695] width 107 height 15
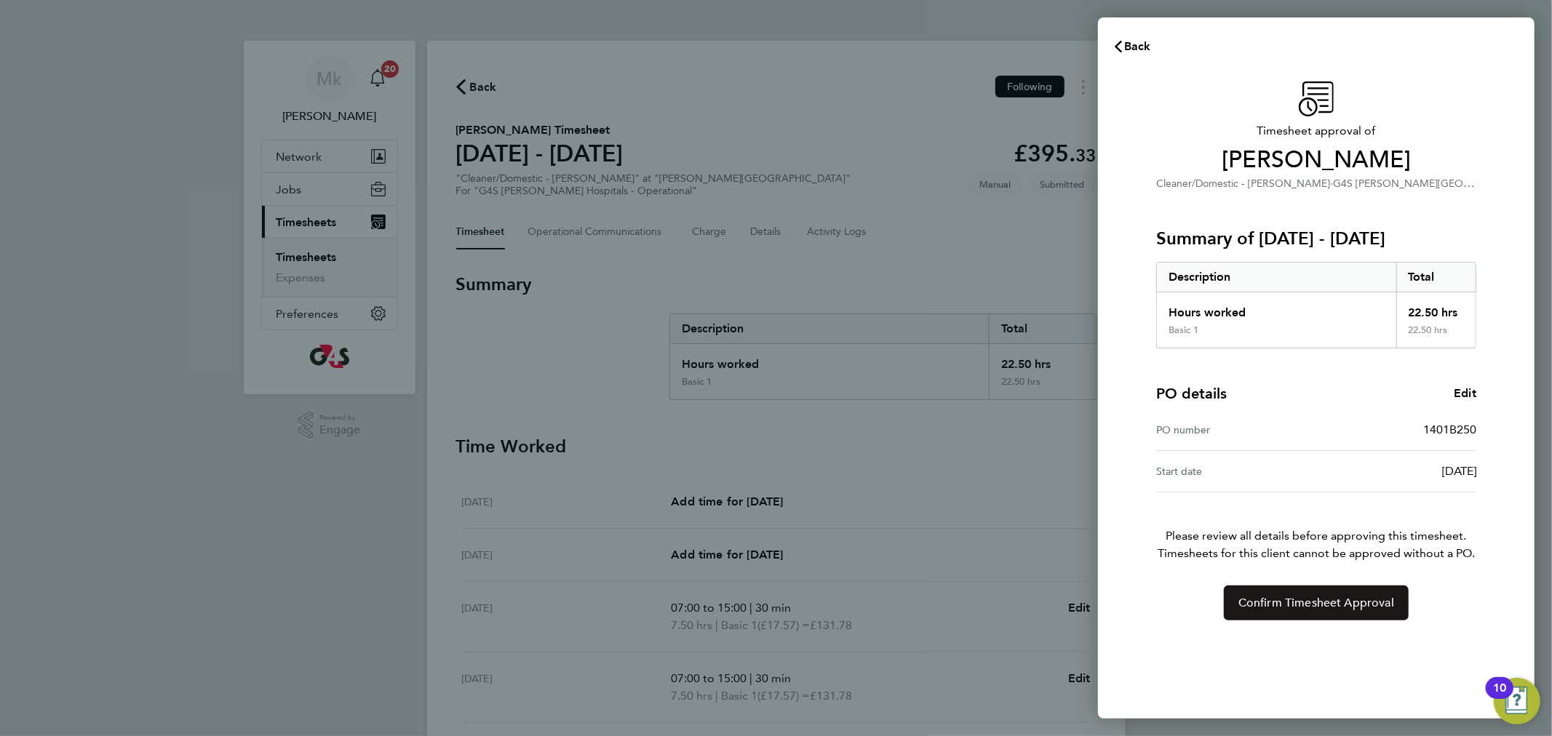
click at [1252, 610] on span "Confirm Timesheet Approval" at bounding box center [1317, 603] width 156 height 15
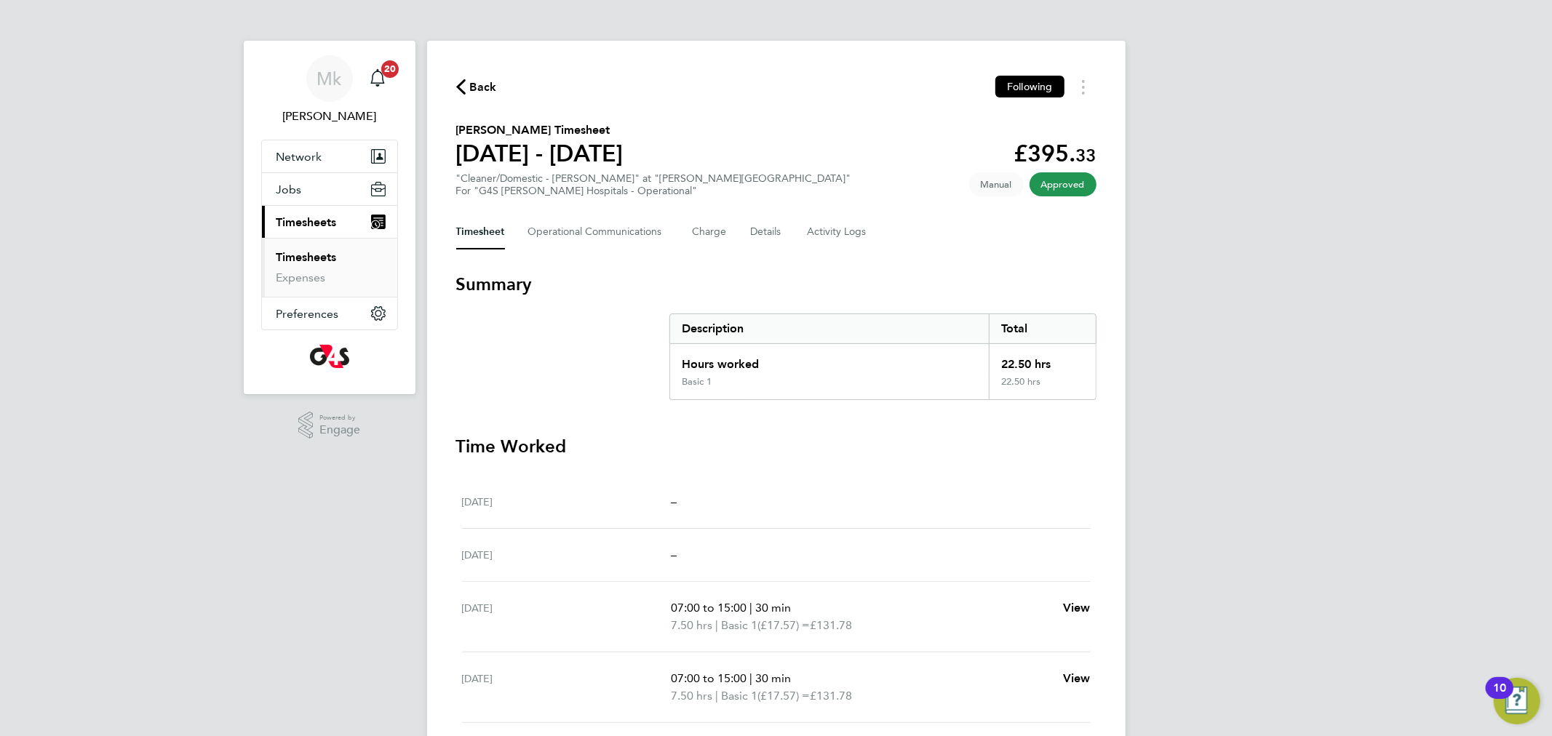
click at [335, 259] on link "Timesheets" at bounding box center [307, 257] width 60 height 14
